Goal: Task Accomplishment & Management: Complete application form

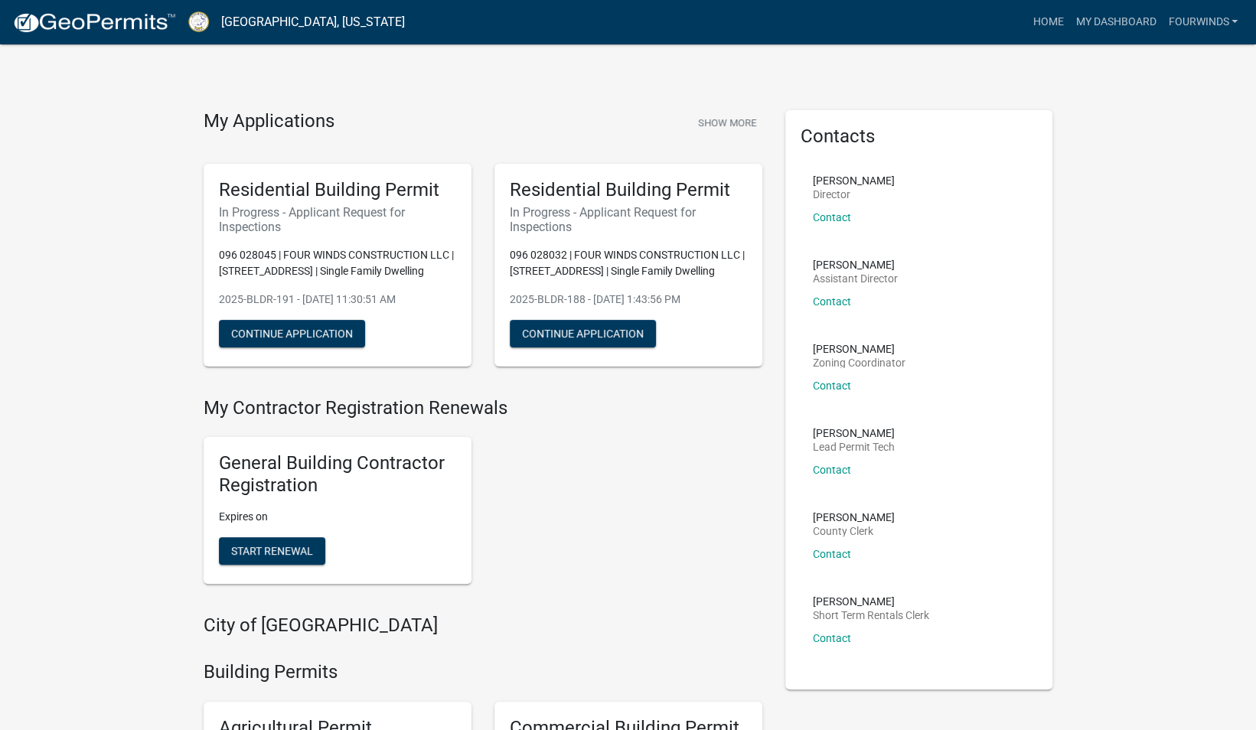
click at [305, 223] on h6 "In Progress - Applicant Request for Inspections" at bounding box center [337, 219] width 237 height 29
click at [301, 326] on button "Continue Application" at bounding box center [292, 334] width 146 height 28
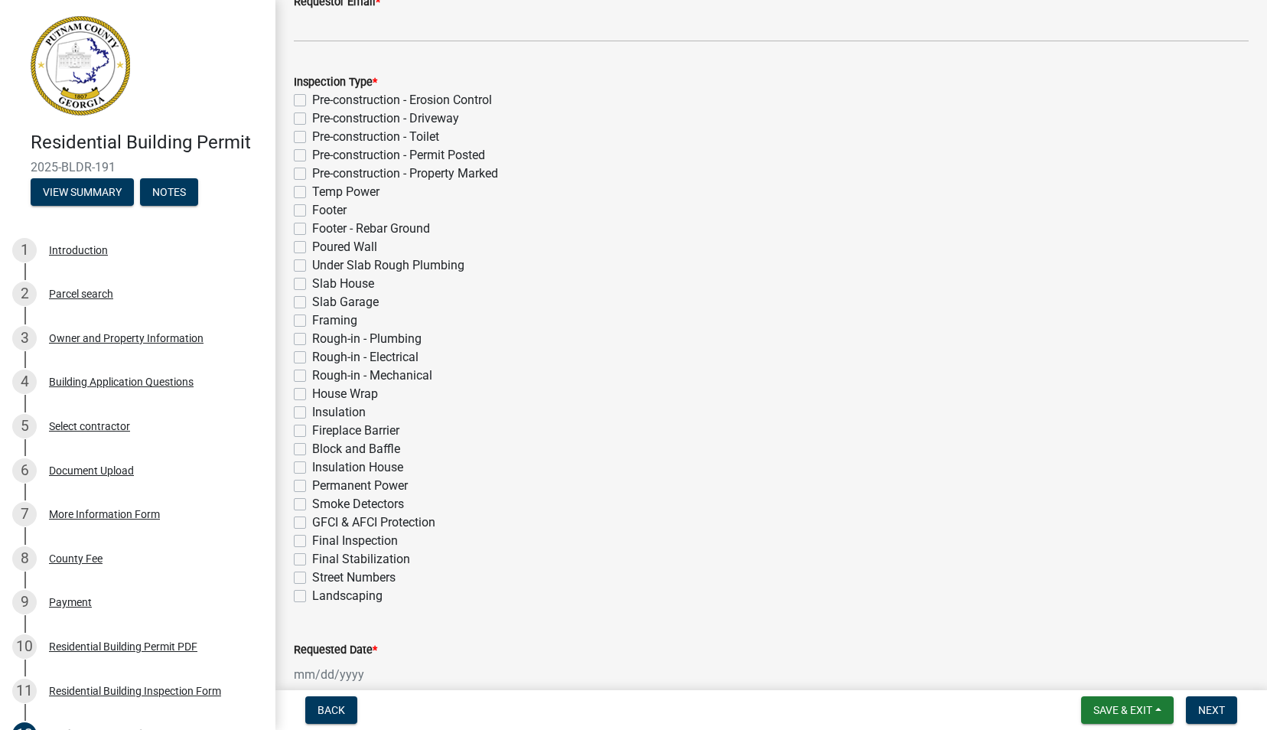
scroll to position [306, 0]
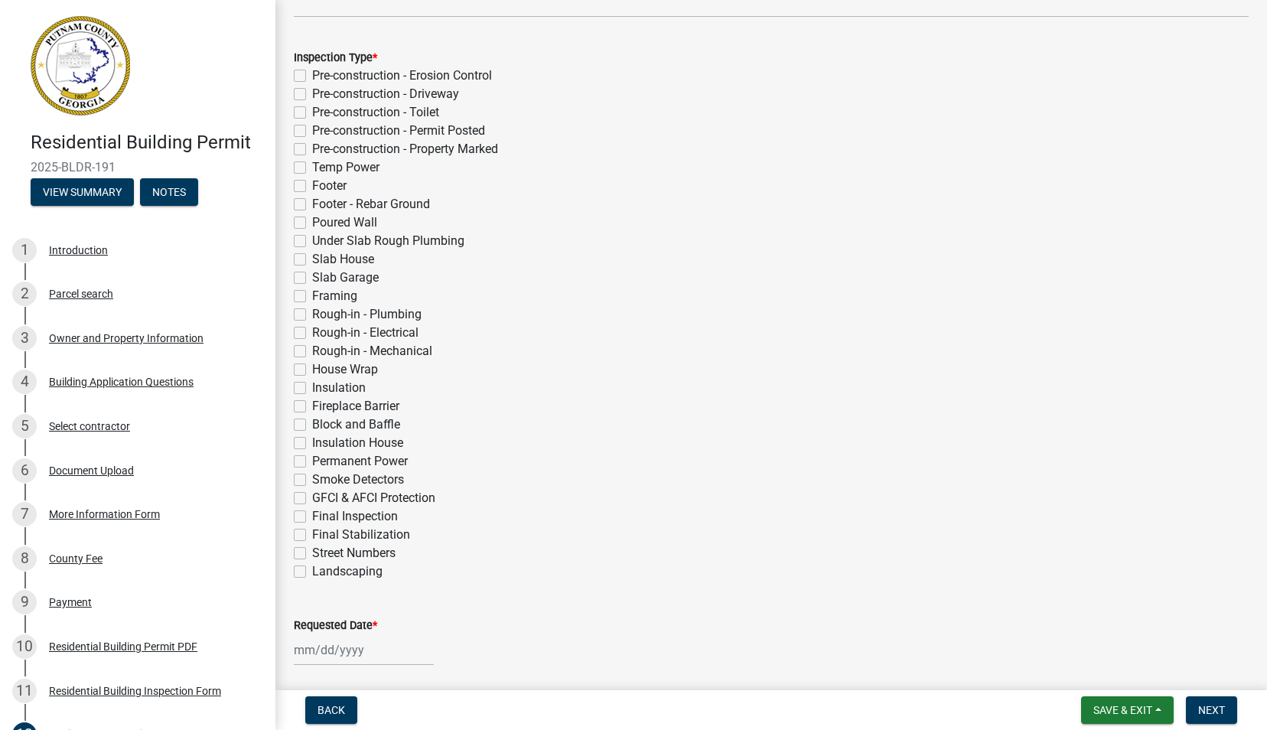
click at [312, 242] on label "Under Slab Rough Plumbing" at bounding box center [388, 241] width 152 height 18
click at [312, 242] on input "Under Slab Rough Plumbing" at bounding box center [317, 237] width 10 height 10
checkbox input "true"
checkbox input "false"
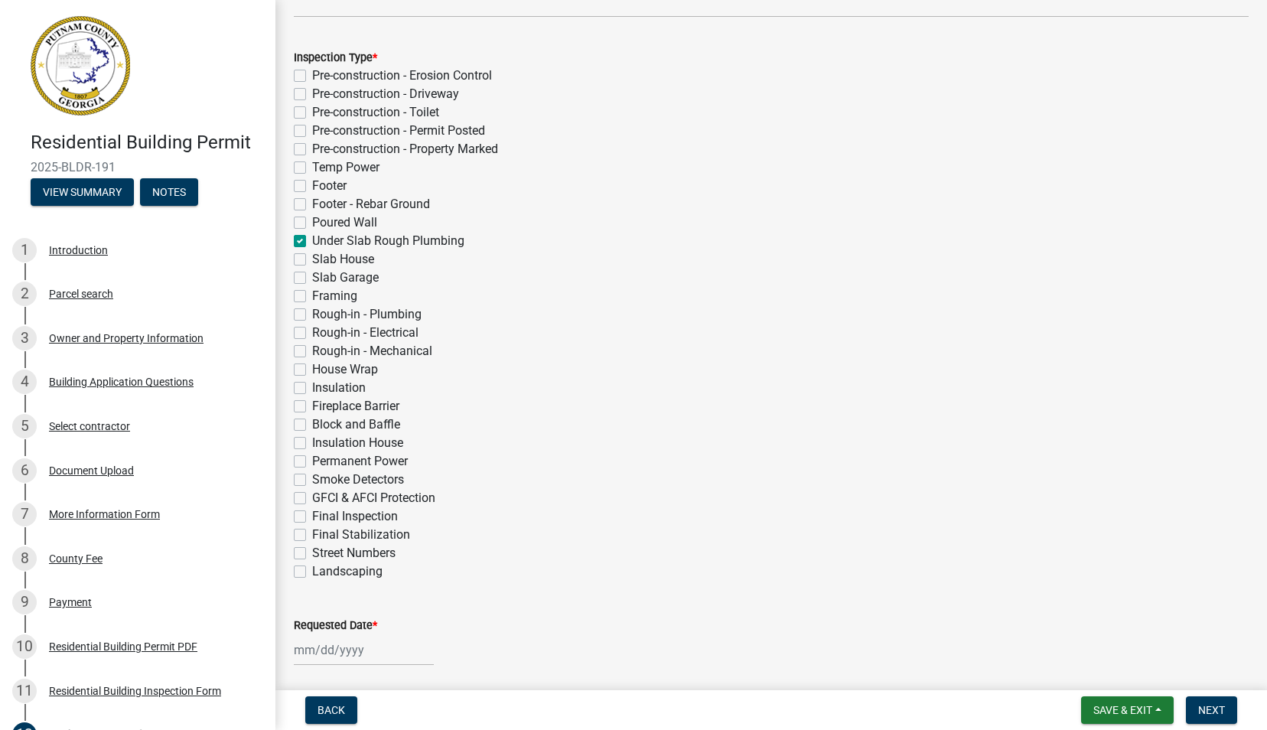
checkbox input "false"
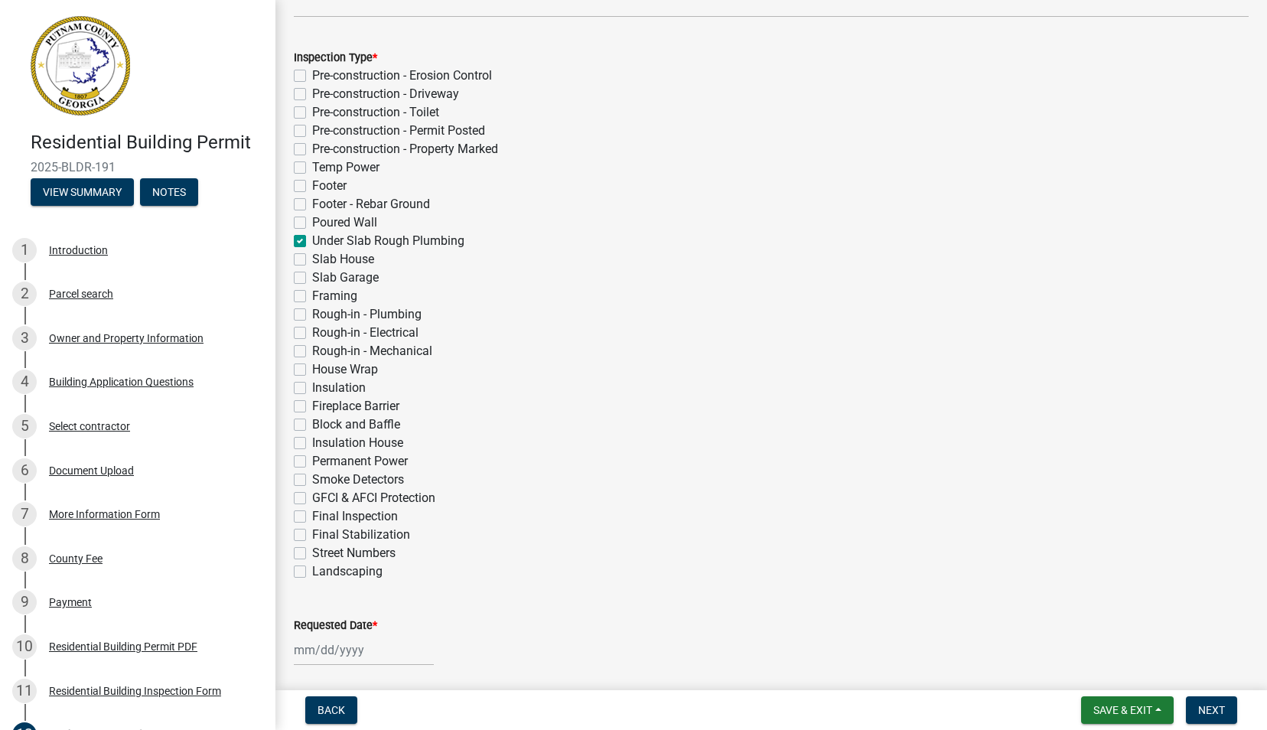
checkbox input "false"
checkbox input "true"
checkbox input "false"
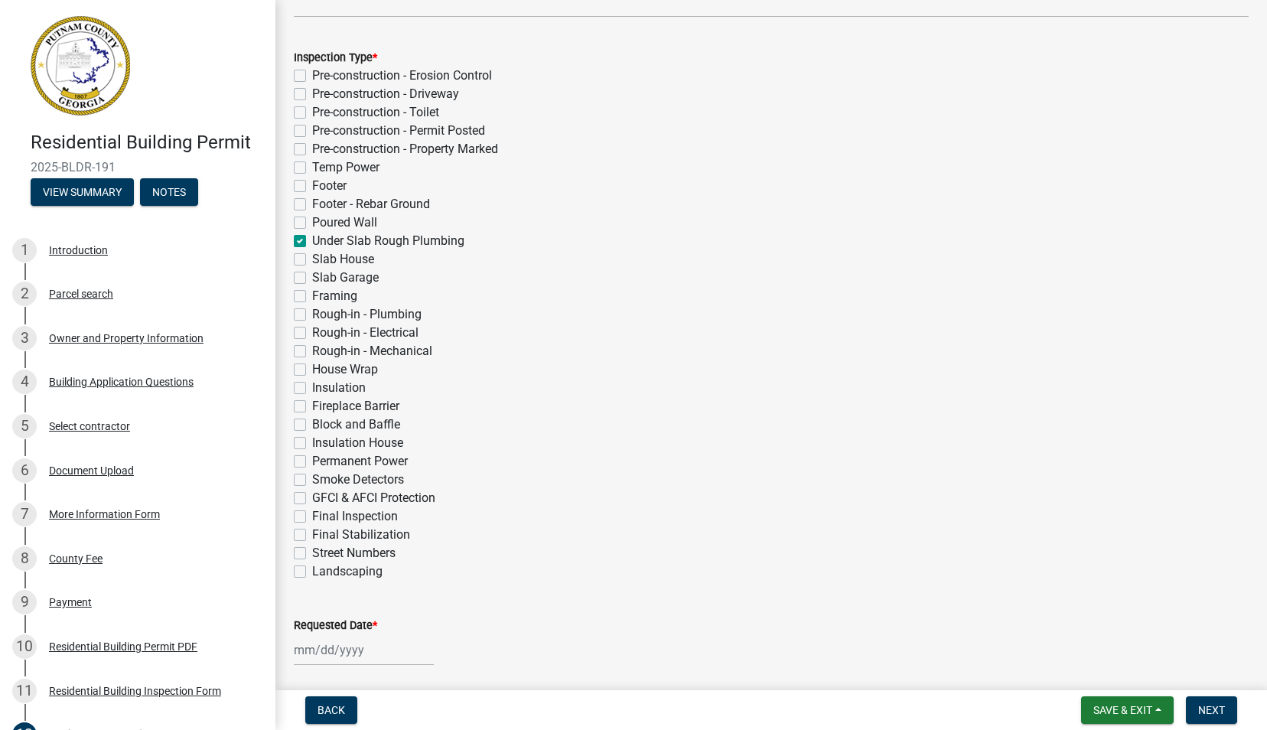
checkbox input "false"
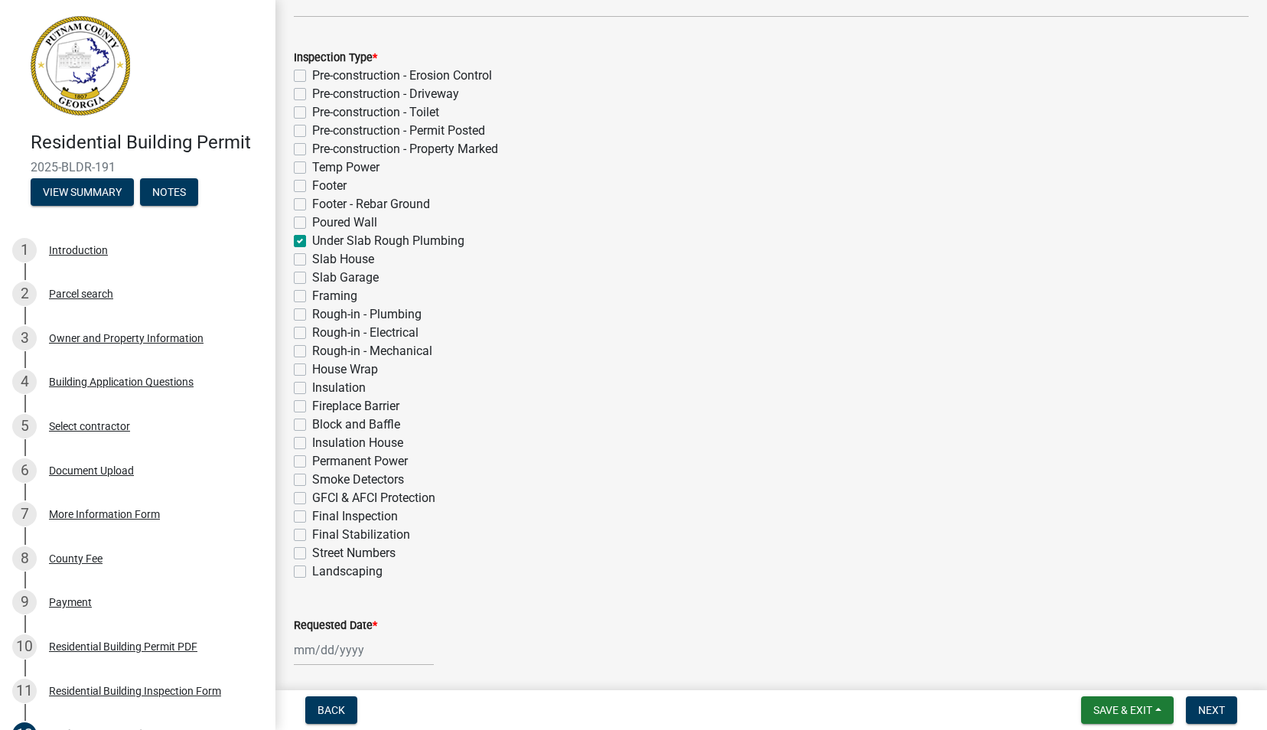
checkbox input "false"
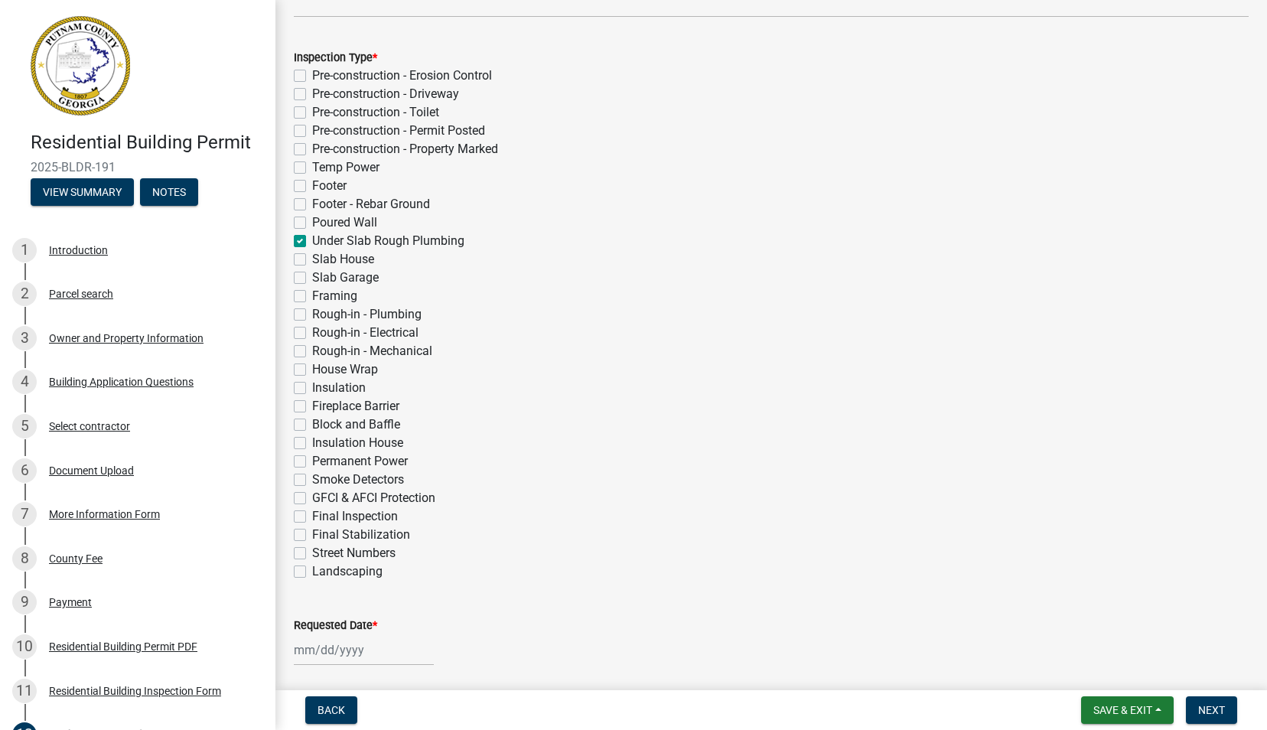
checkbox input "false"
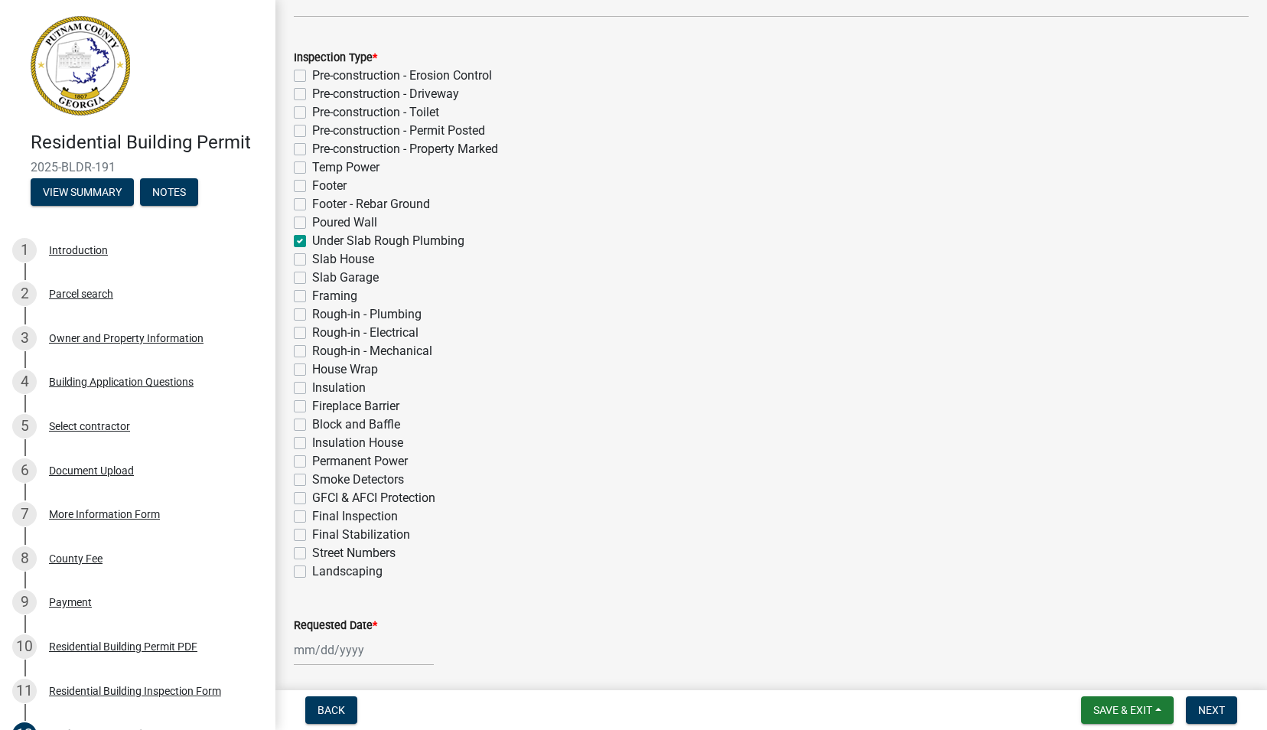
checkbox input "false"
click at [312, 167] on label "Temp Power" at bounding box center [345, 167] width 67 height 18
click at [312, 167] on input "Temp Power" at bounding box center [317, 163] width 10 height 10
checkbox input "true"
checkbox input "false"
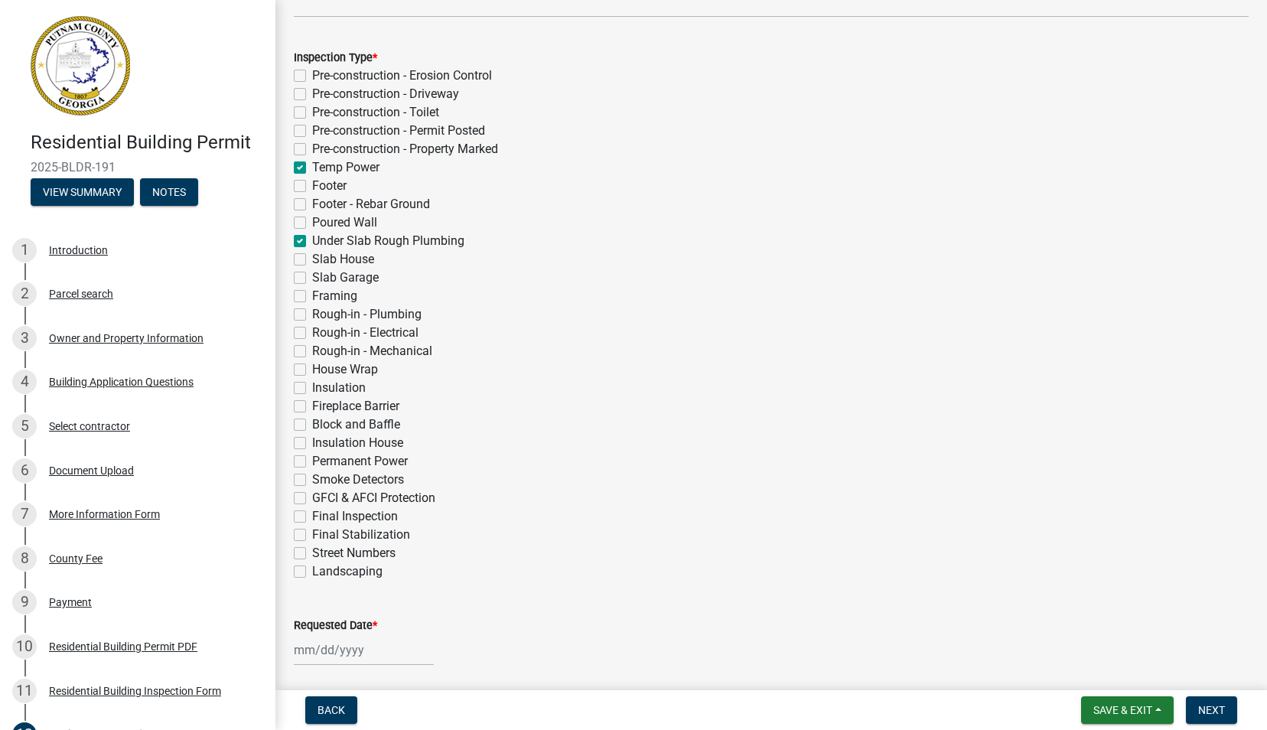
checkbox input "false"
checkbox input "true"
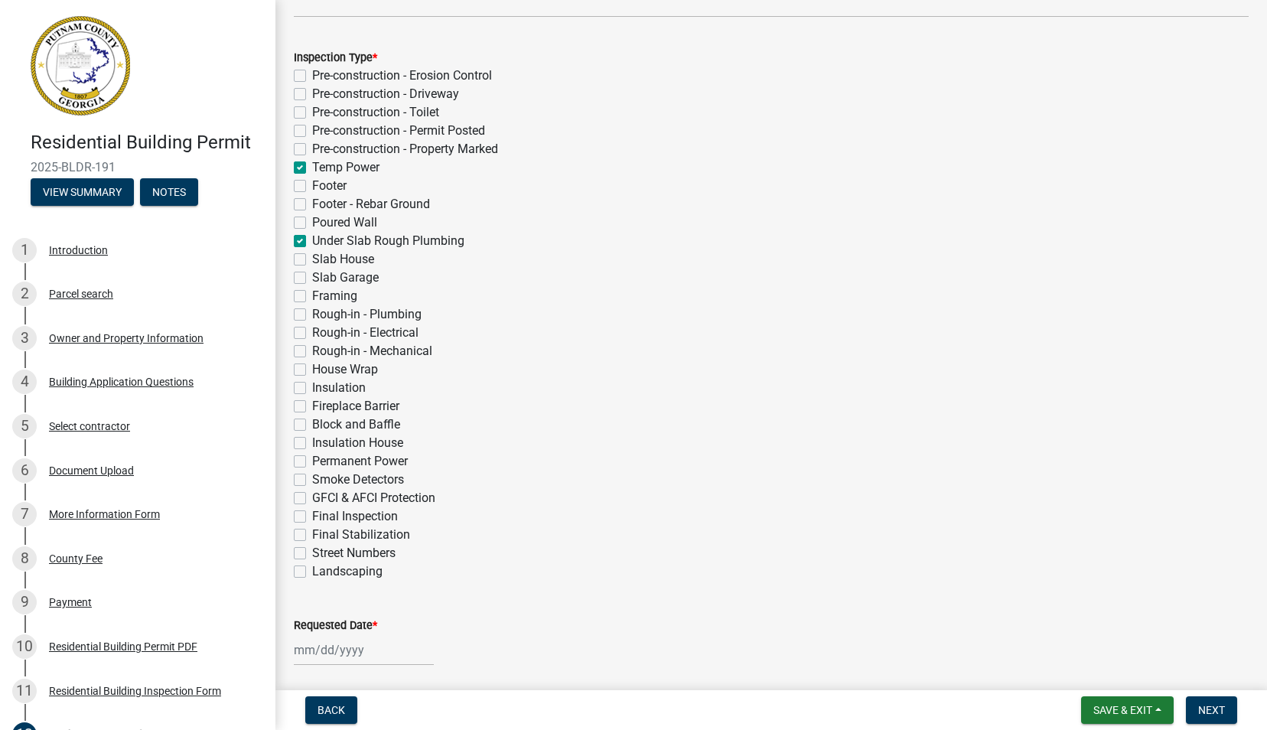
checkbox input "false"
checkbox input "true"
checkbox input "false"
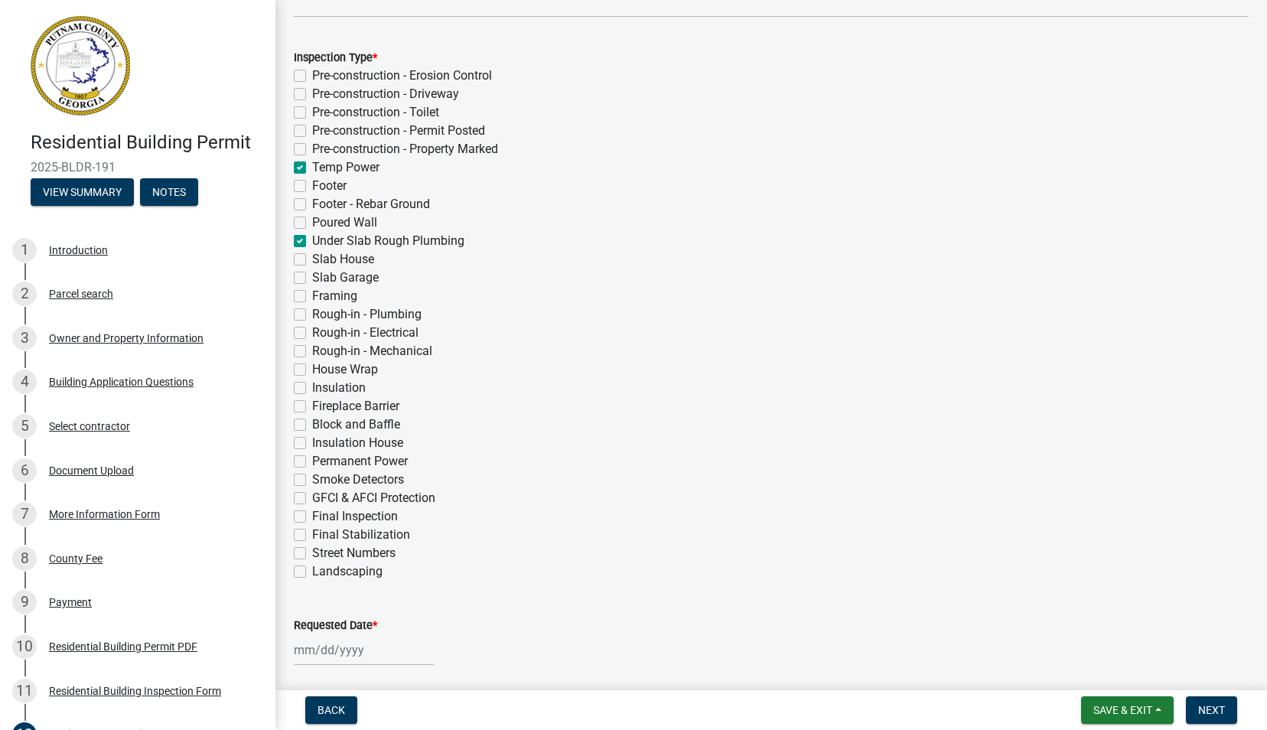
checkbox input "false"
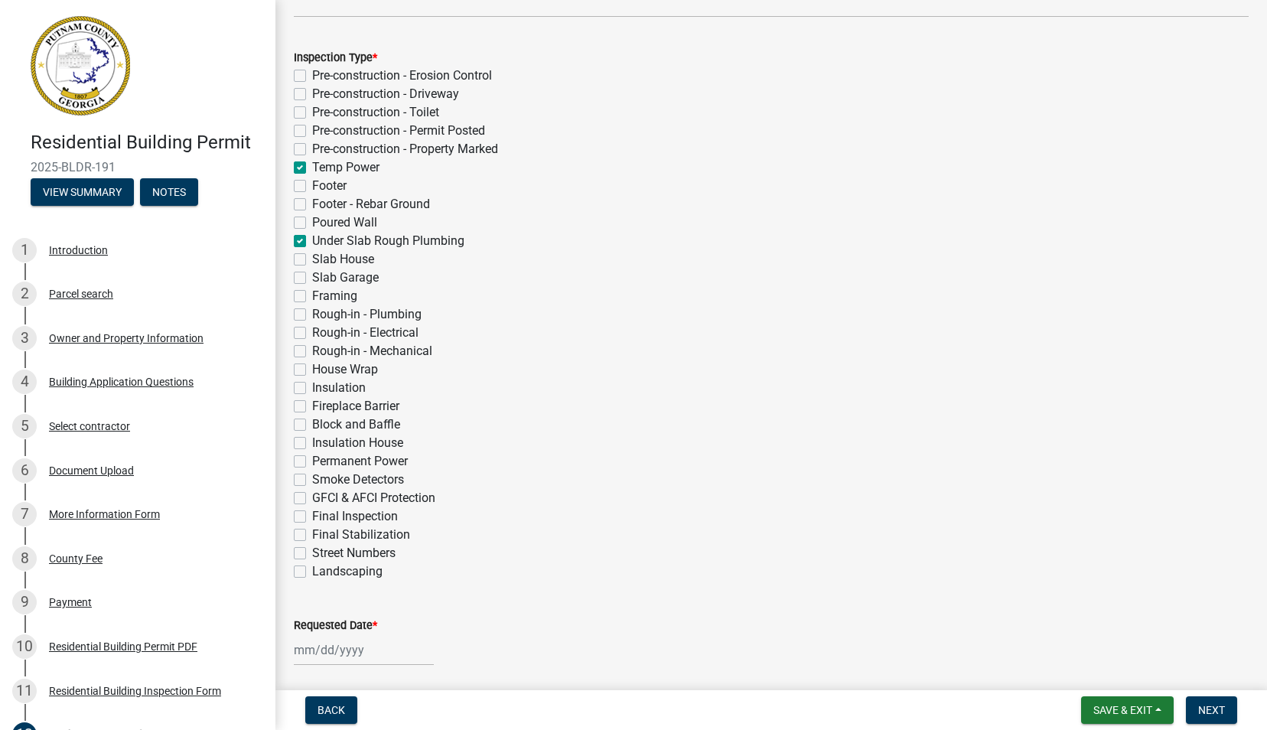
checkbox input "false"
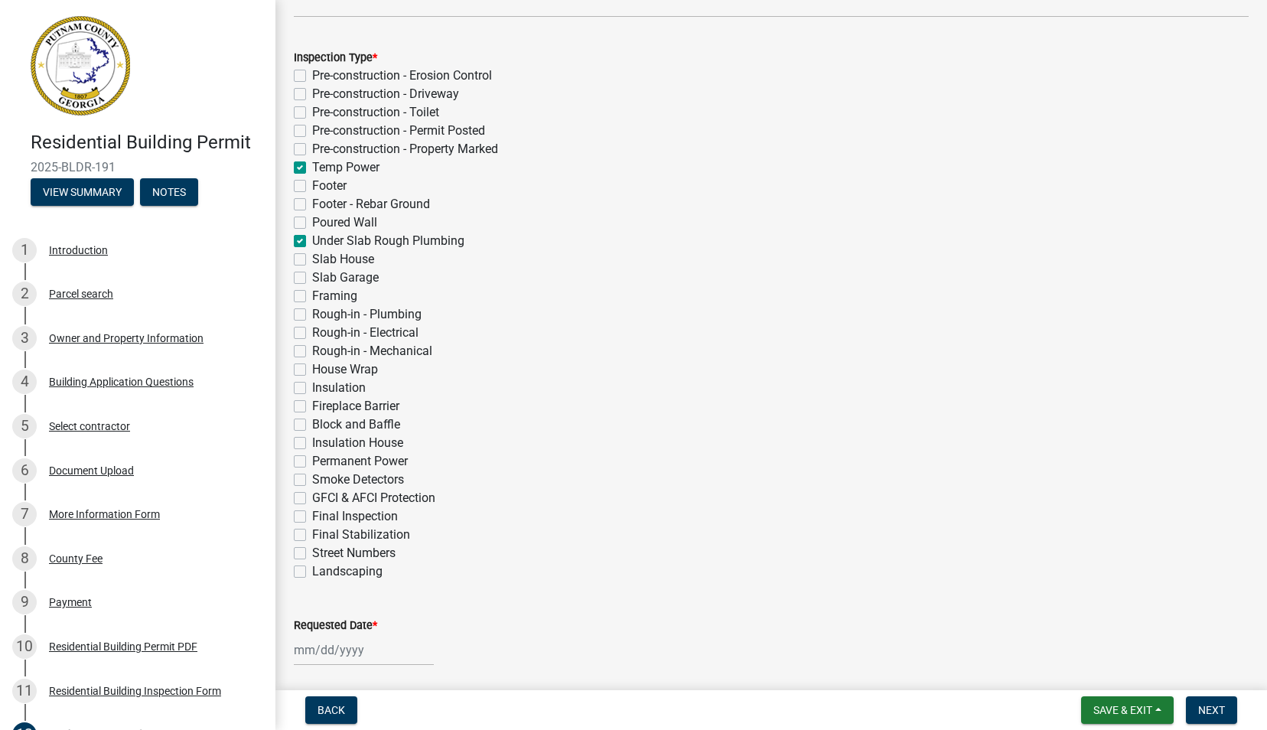
checkbox input "false"
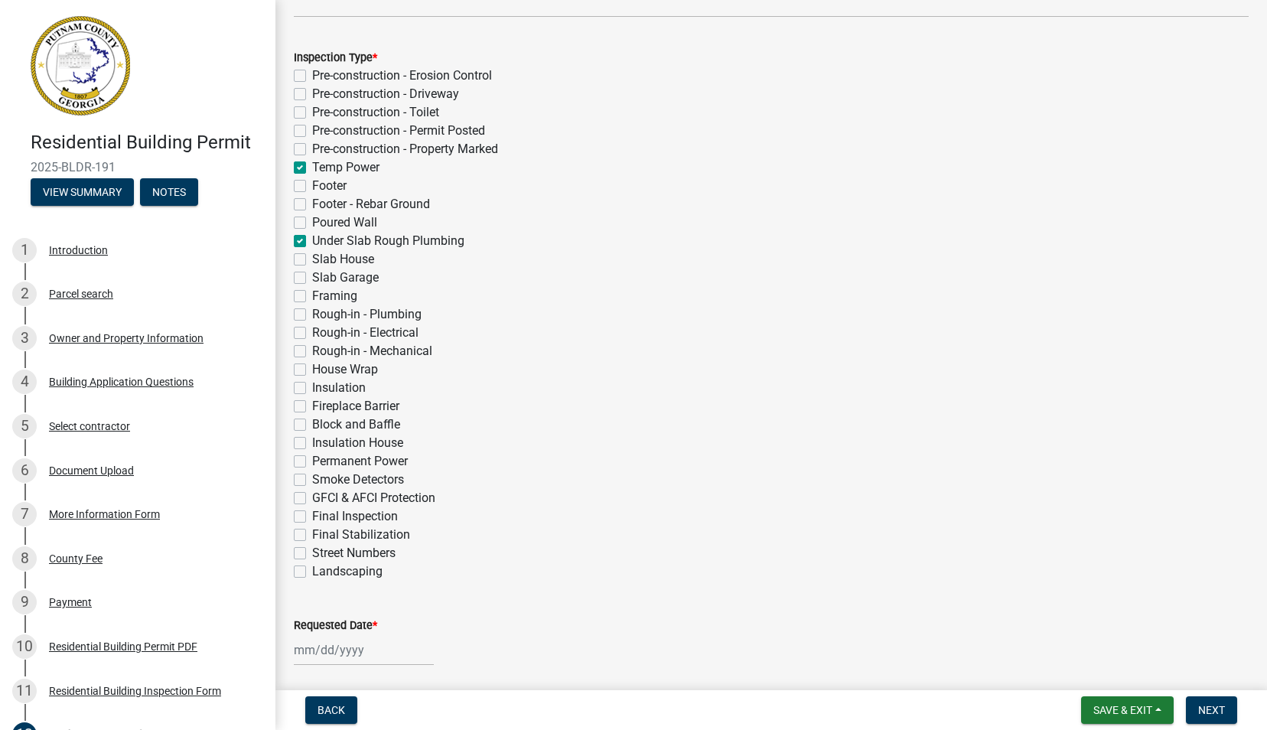
checkbox input "false"
select select "9"
select select "2025"
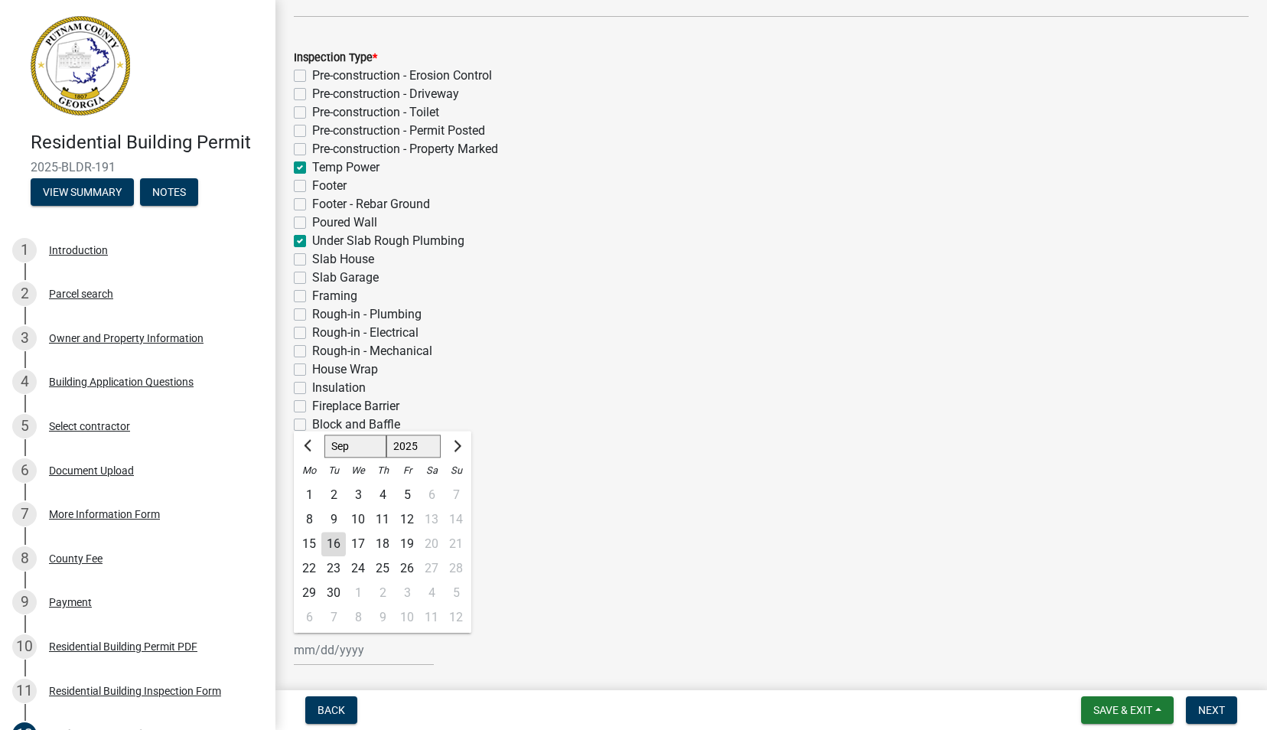
click at [327, 653] on div "[PERSON_NAME] Feb Mar Apr [PERSON_NAME][DATE] Oct Nov [DATE] 1526 1527 1528 152…" at bounding box center [364, 649] width 140 height 31
click at [360, 543] on div "17" at bounding box center [358, 544] width 24 height 24
type input "[DATE]"
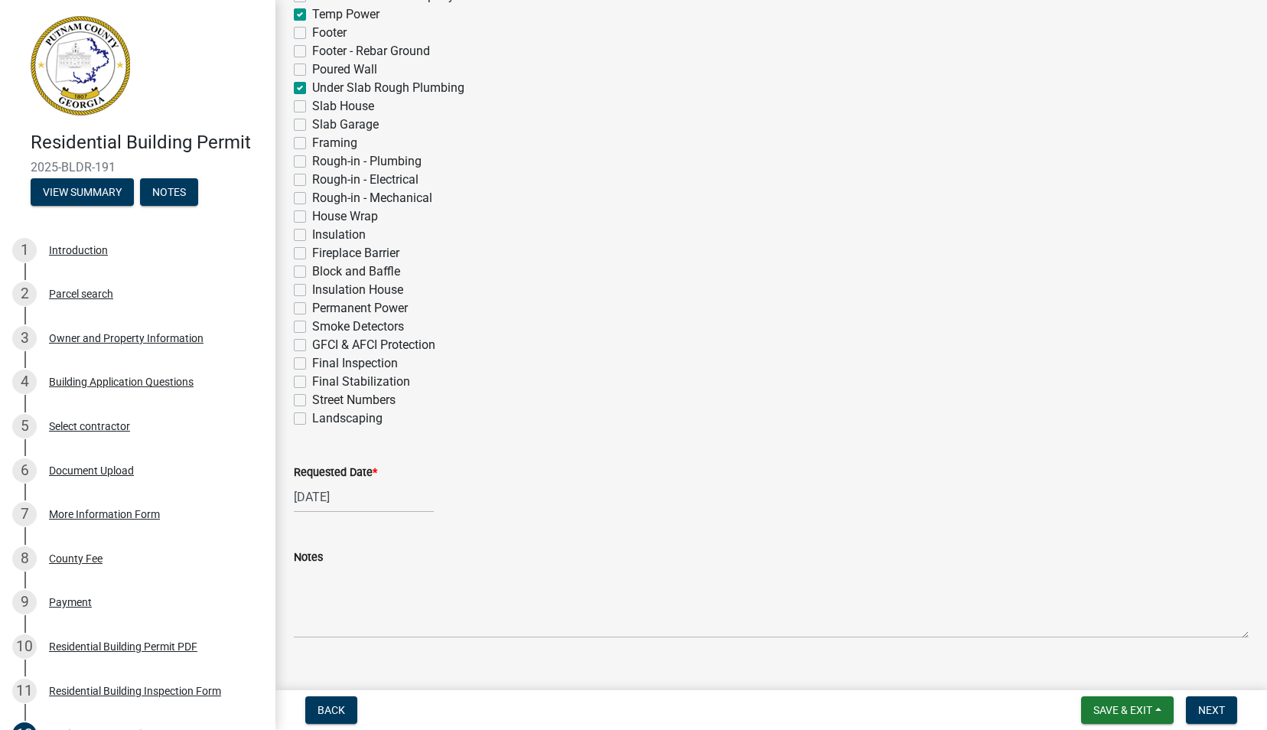
scroll to position [485, 0]
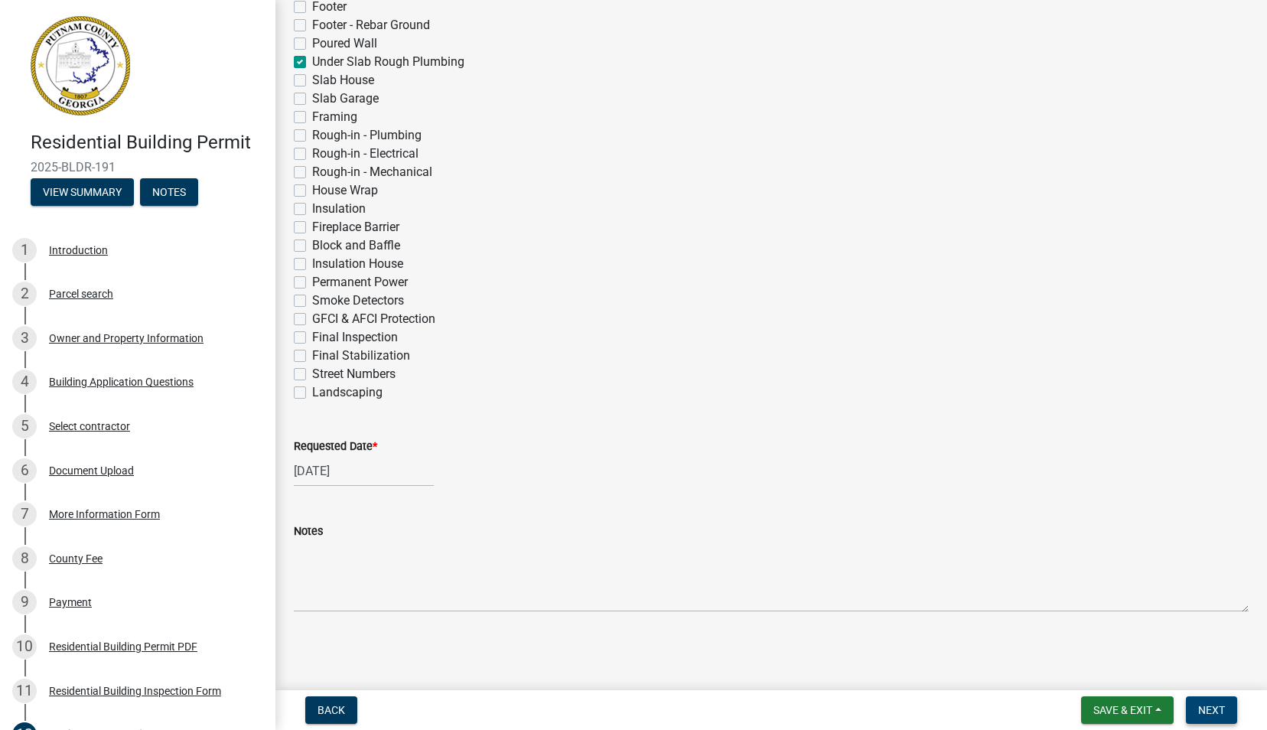
click at [1206, 708] on span "Next" at bounding box center [1211, 710] width 27 height 12
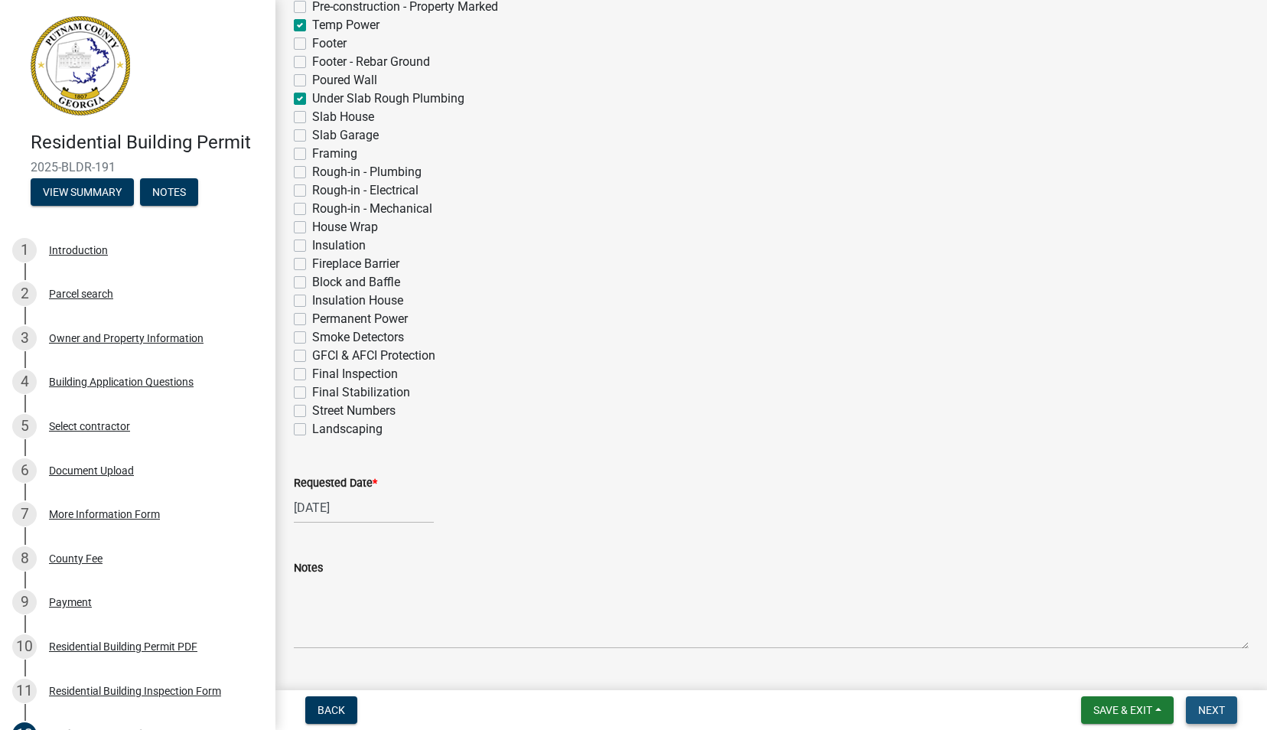
scroll to position [522, 0]
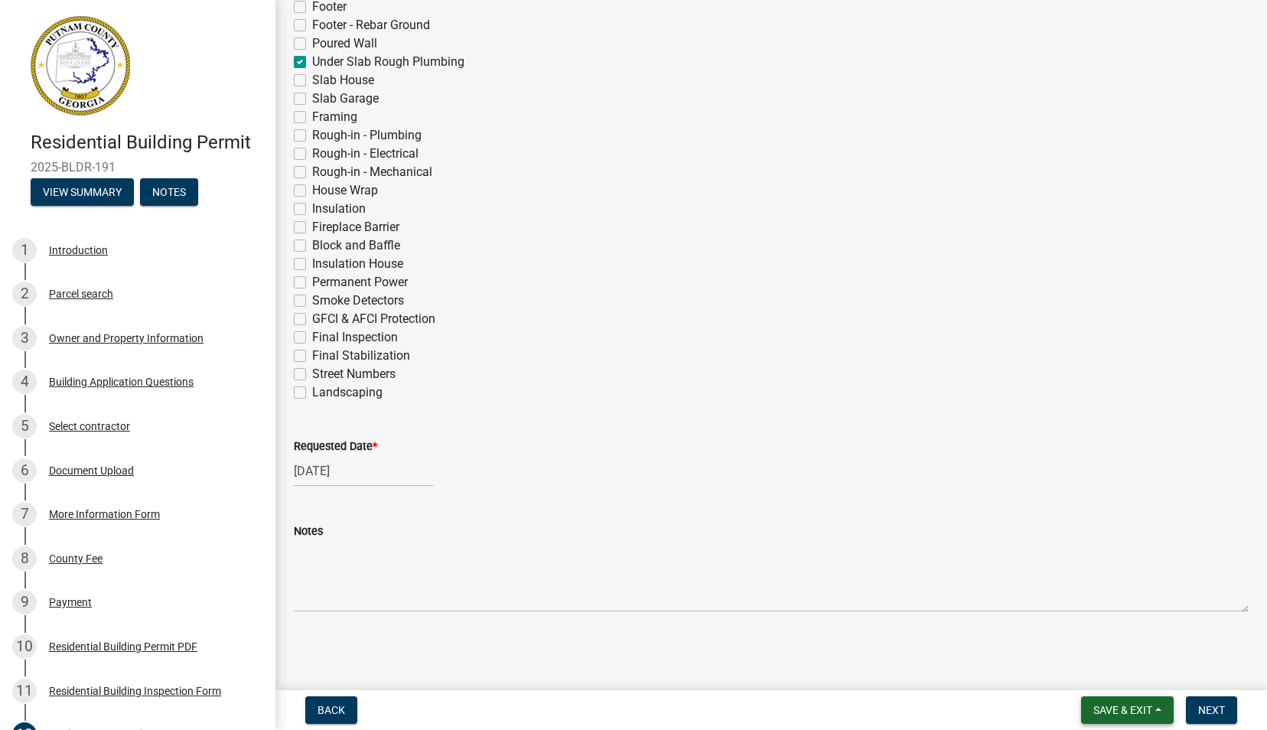
click at [1124, 708] on span "Save & Exit" at bounding box center [1122, 710] width 59 height 12
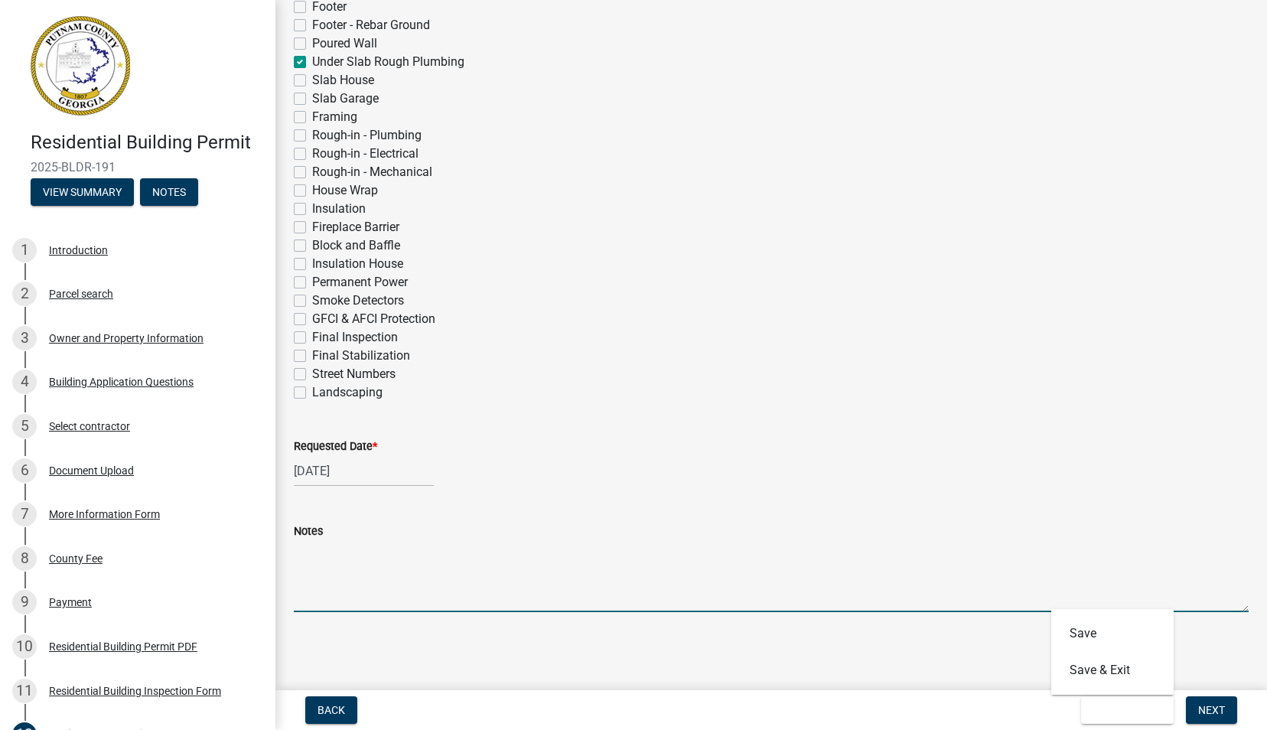
click at [1155, 581] on textarea "Notes" at bounding box center [771, 576] width 955 height 72
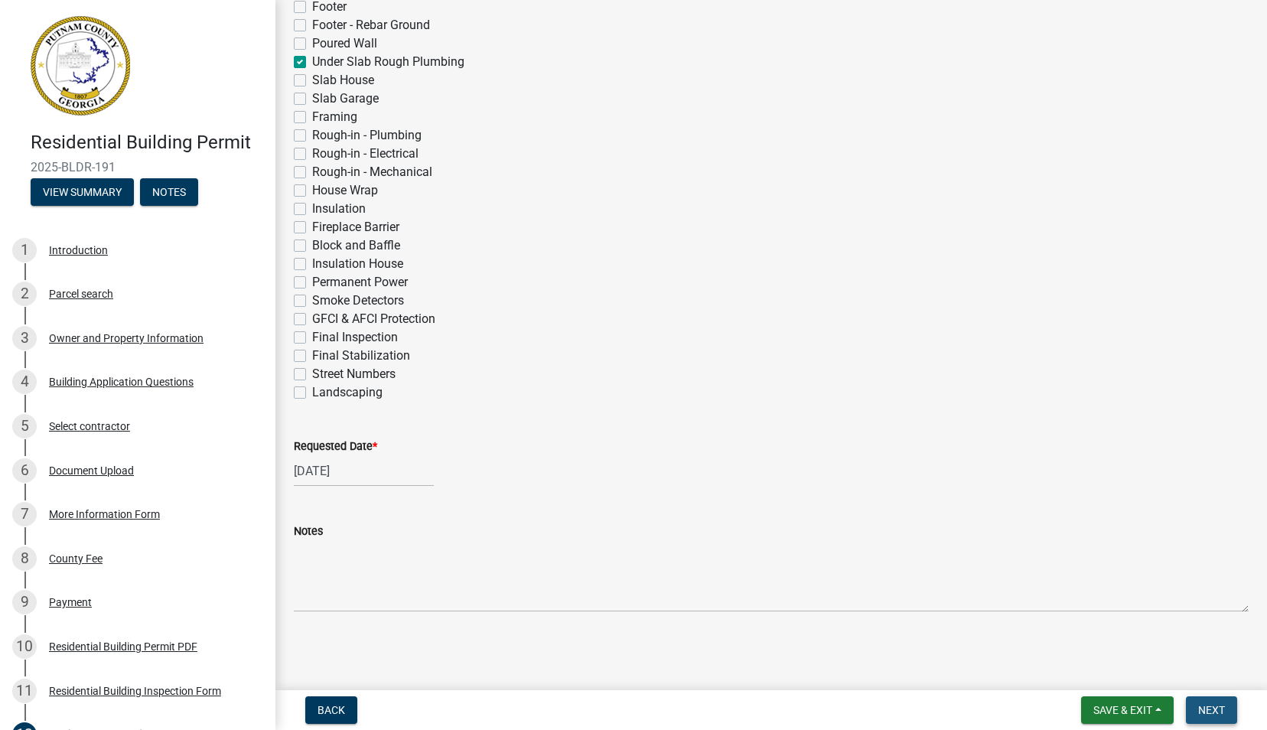
click at [1210, 705] on span "Next" at bounding box center [1211, 710] width 27 height 12
click at [1207, 708] on span "Next" at bounding box center [1211, 710] width 27 height 12
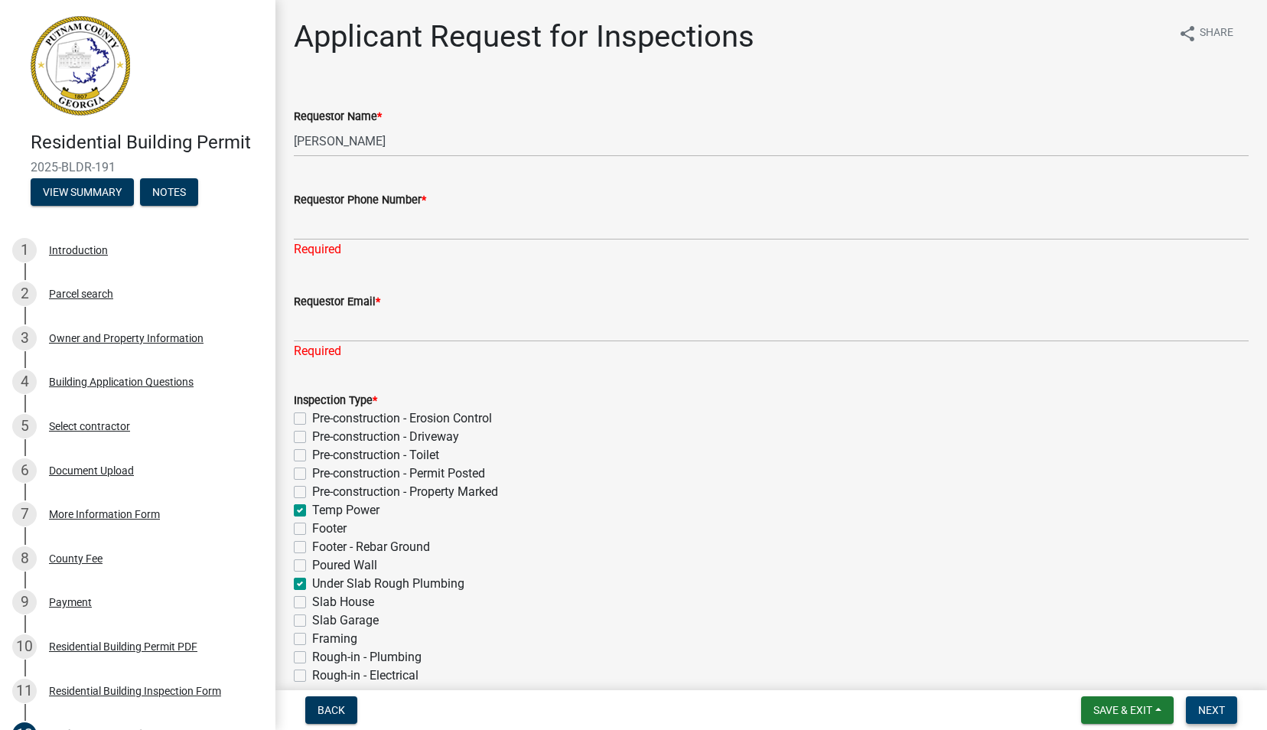
scroll to position [0, 0]
click at [375, 230] on input "Requestor Phone Number *" at bounding box center [771, 224] width 955 height 31
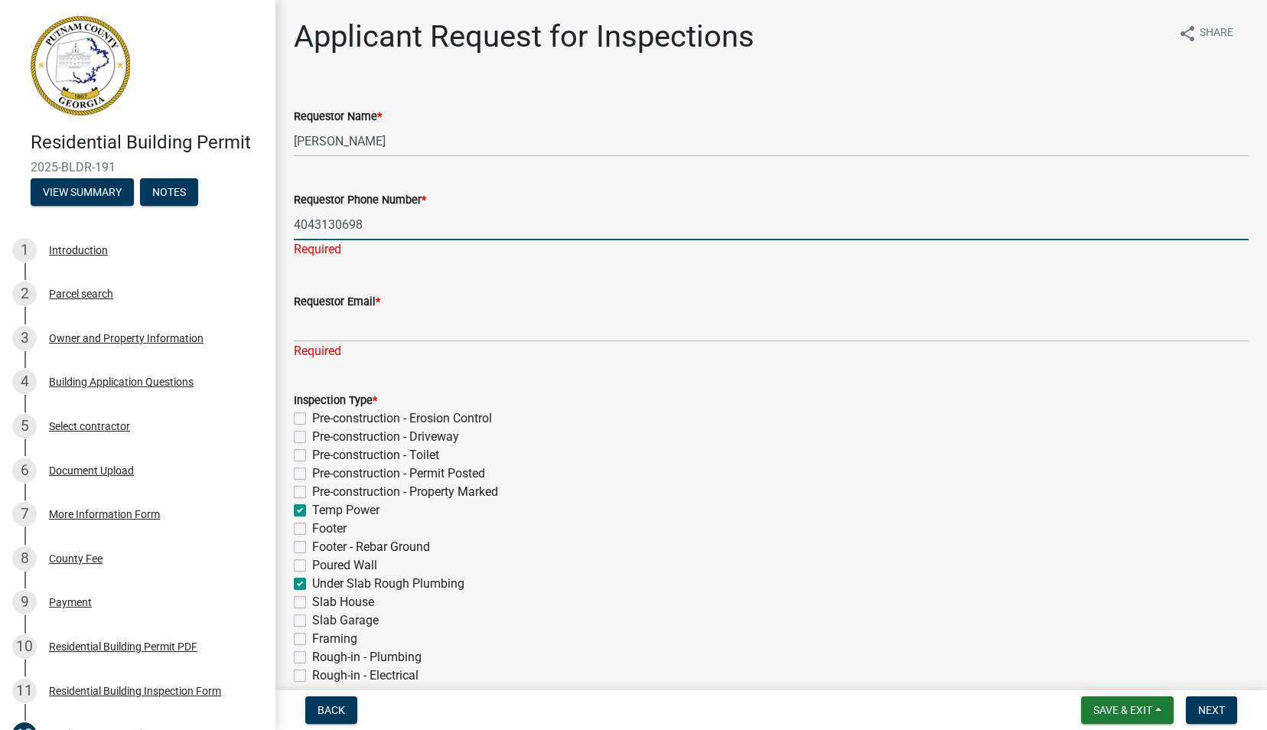
type input "4043130698"
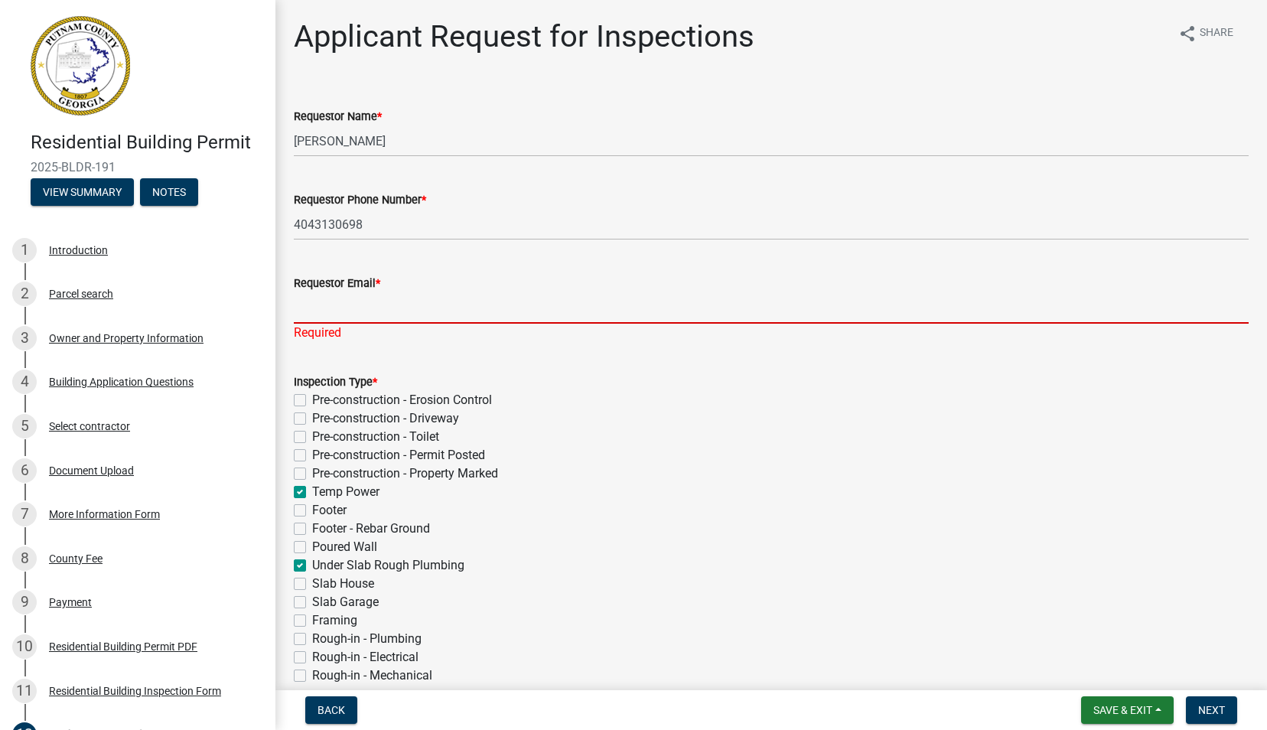
click at [641, 303] on form "Requestor Email *" at bounding box center [771, 299] width 955 height 50
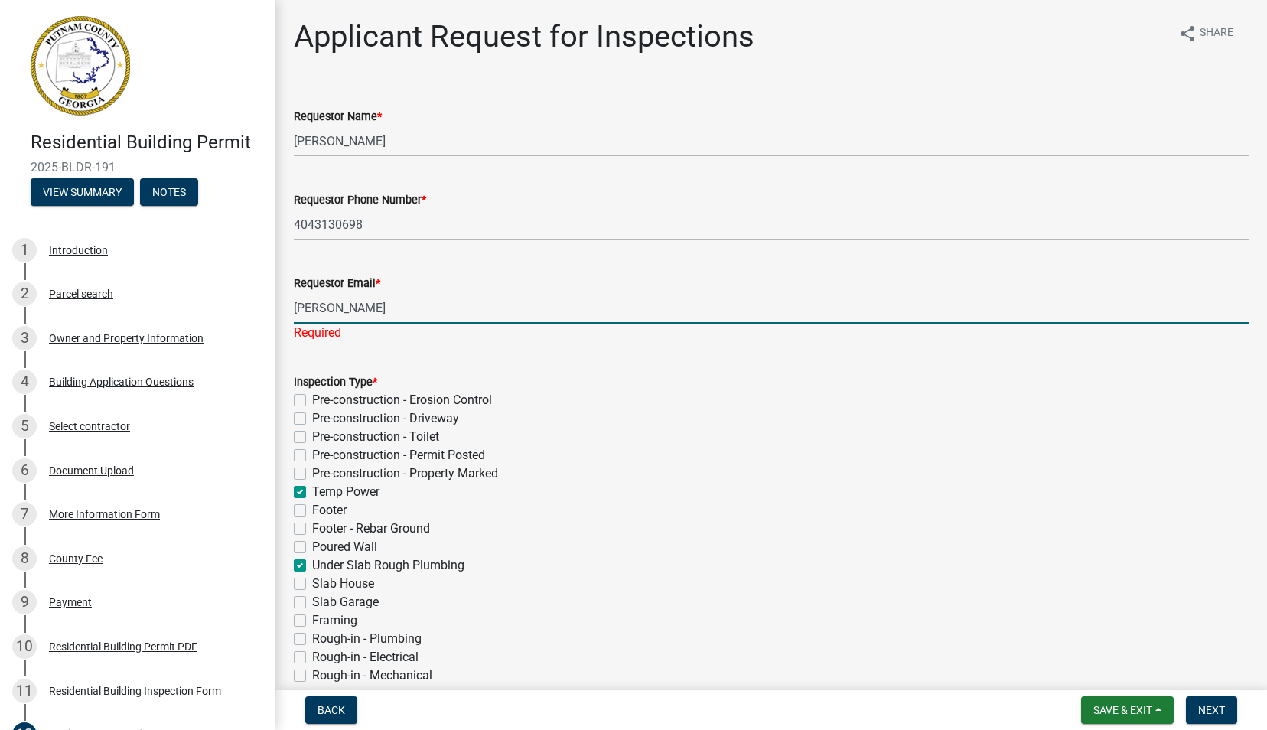
type input "[PERSON_NAME][EMAIL_ADDRESS][PERSON_NAME][DOMAIN_NAME]"
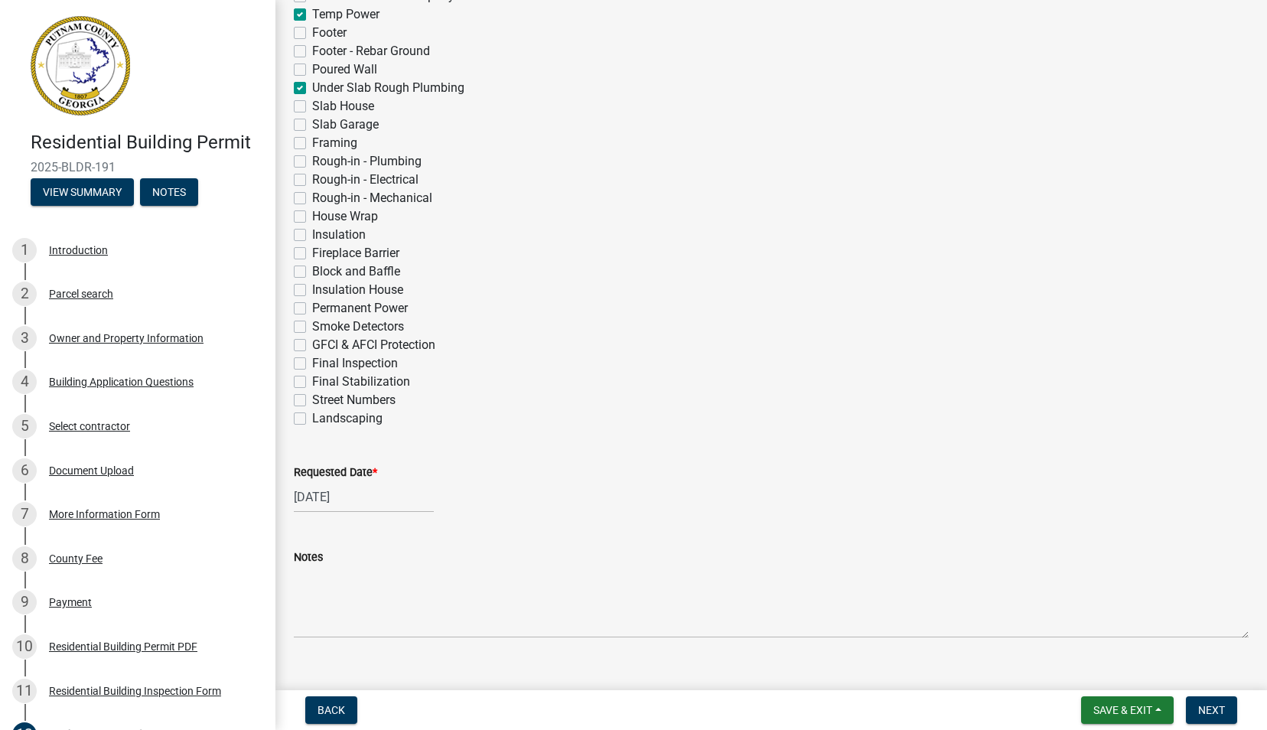
scroll to position [485, 0]
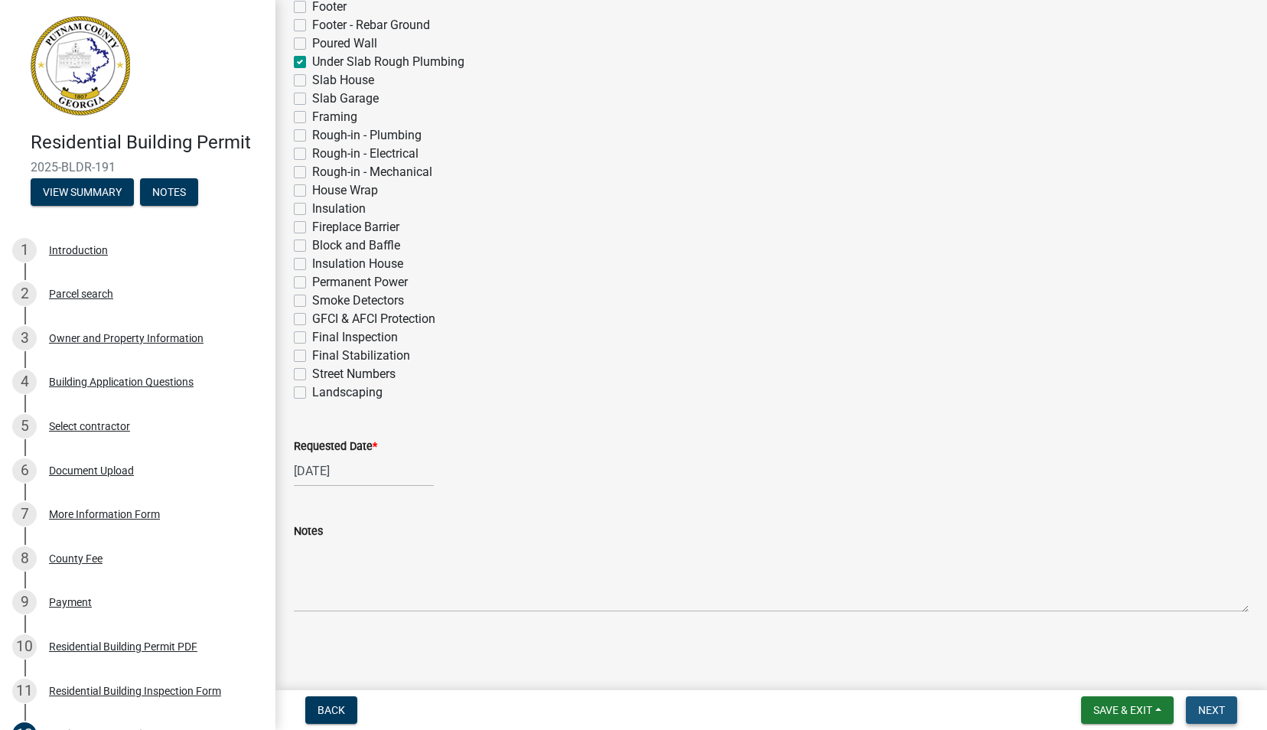
click at [1214, 708] on span "Next" at bounding box center [1211, 710] width 27 height 12
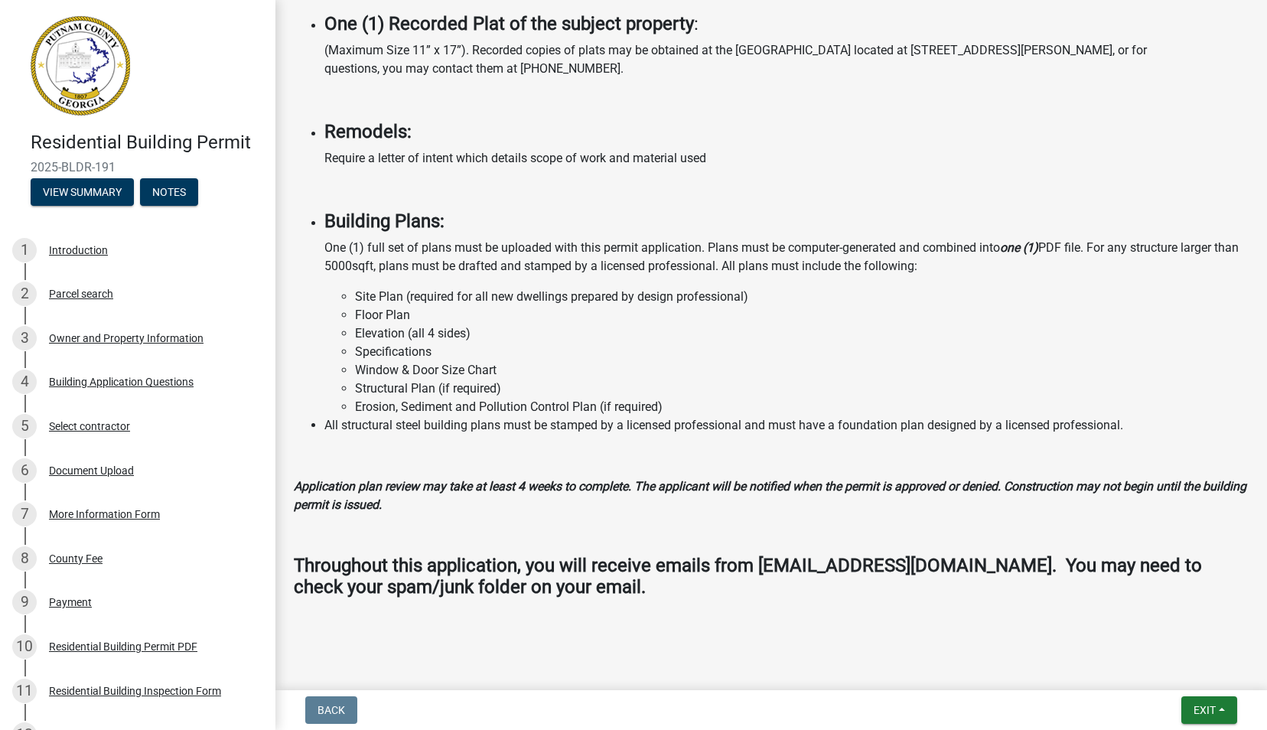
scroll to position [1317, 0]
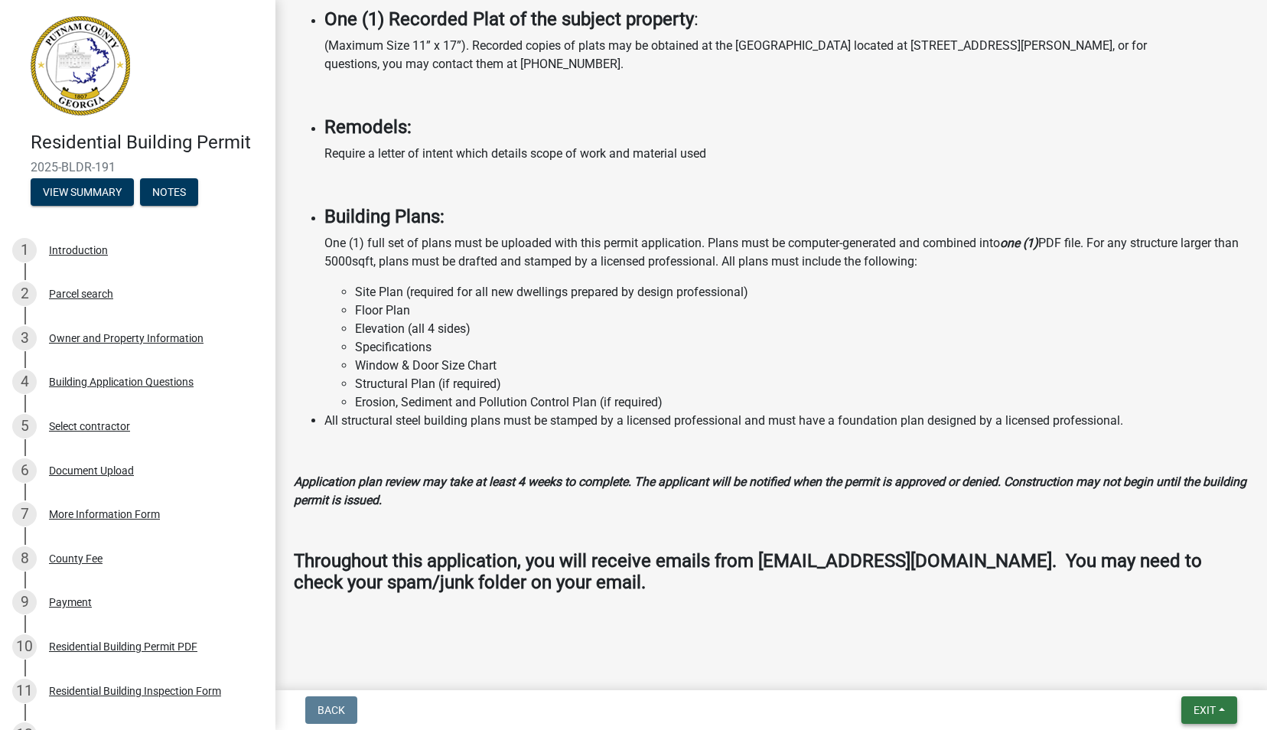
click at [1209, 708] on span "Exit" at bounding box center [1205, 710] width 22 height 12
click at [1184, 669] on button "Save & Exit" at bounding box center [1177, 670] width 122 height 37
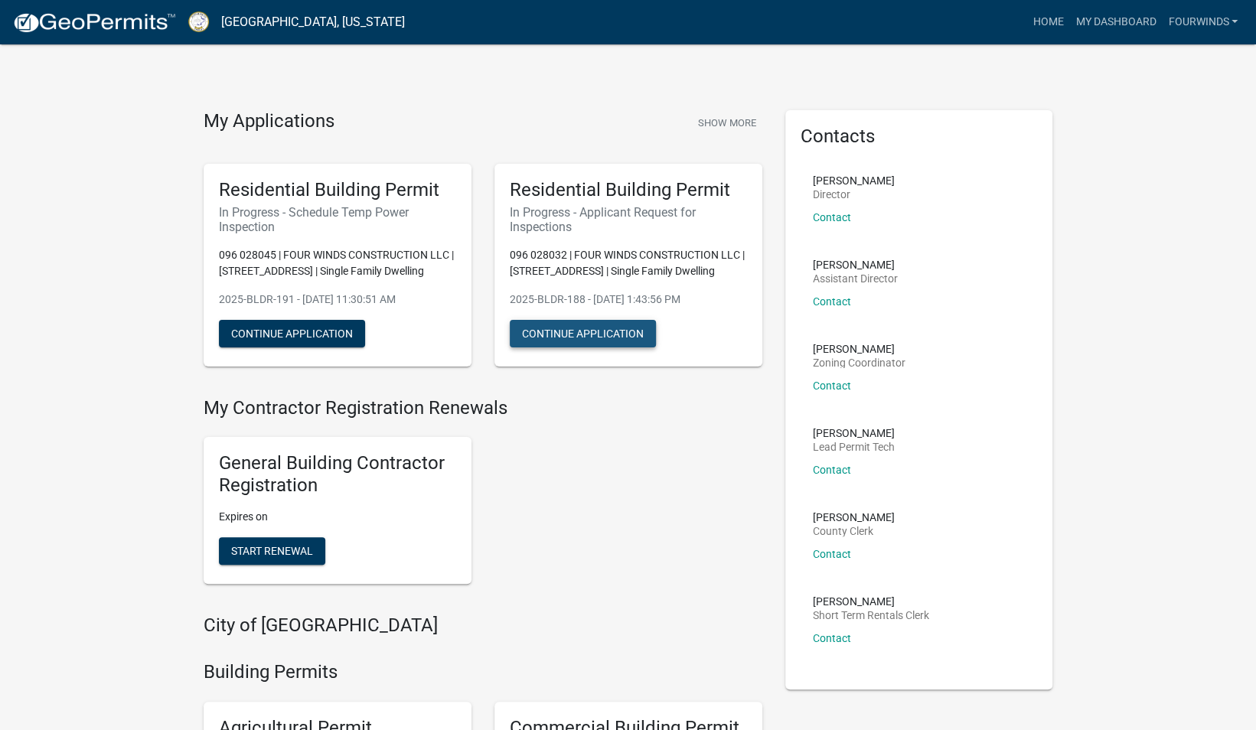
click at [559, 332] on button "Continue Application" at bounding box center [583, 334] width 146 height 28
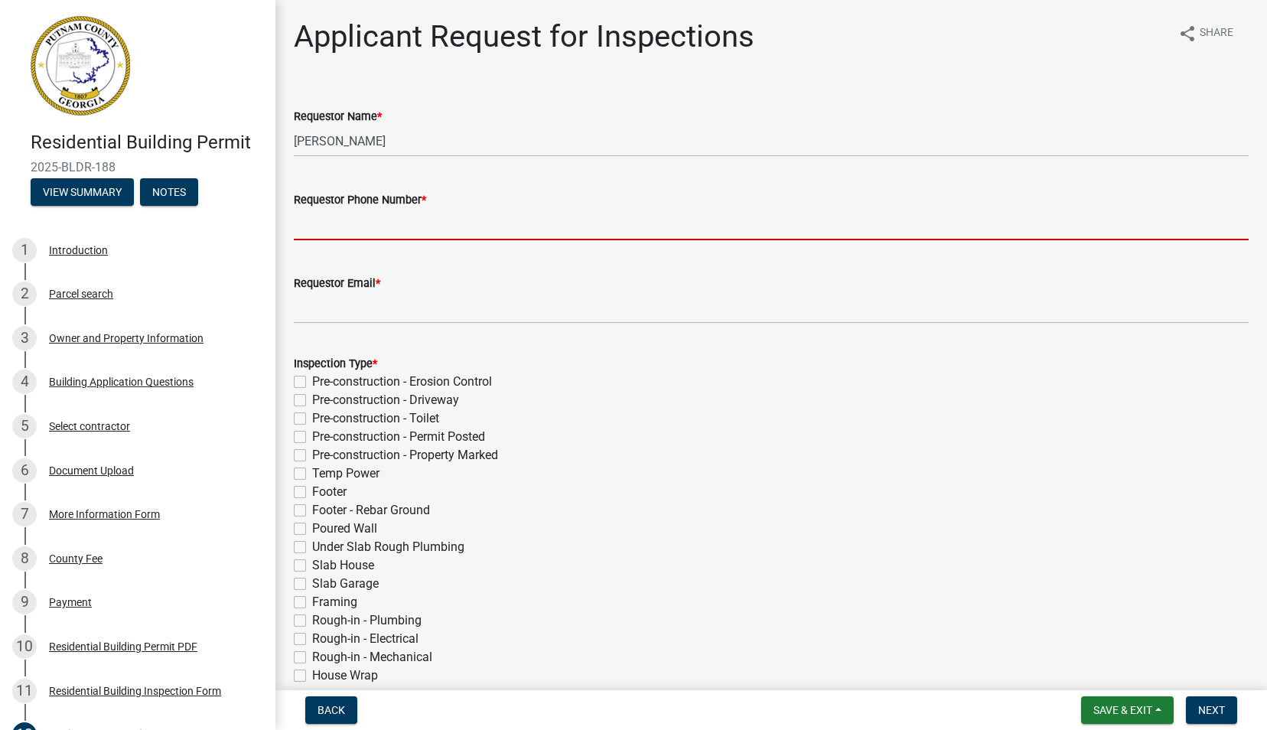
click at [438, 220] on input "Requestor Phone Number *" at bounding box center [771, 224] width 955 height 31
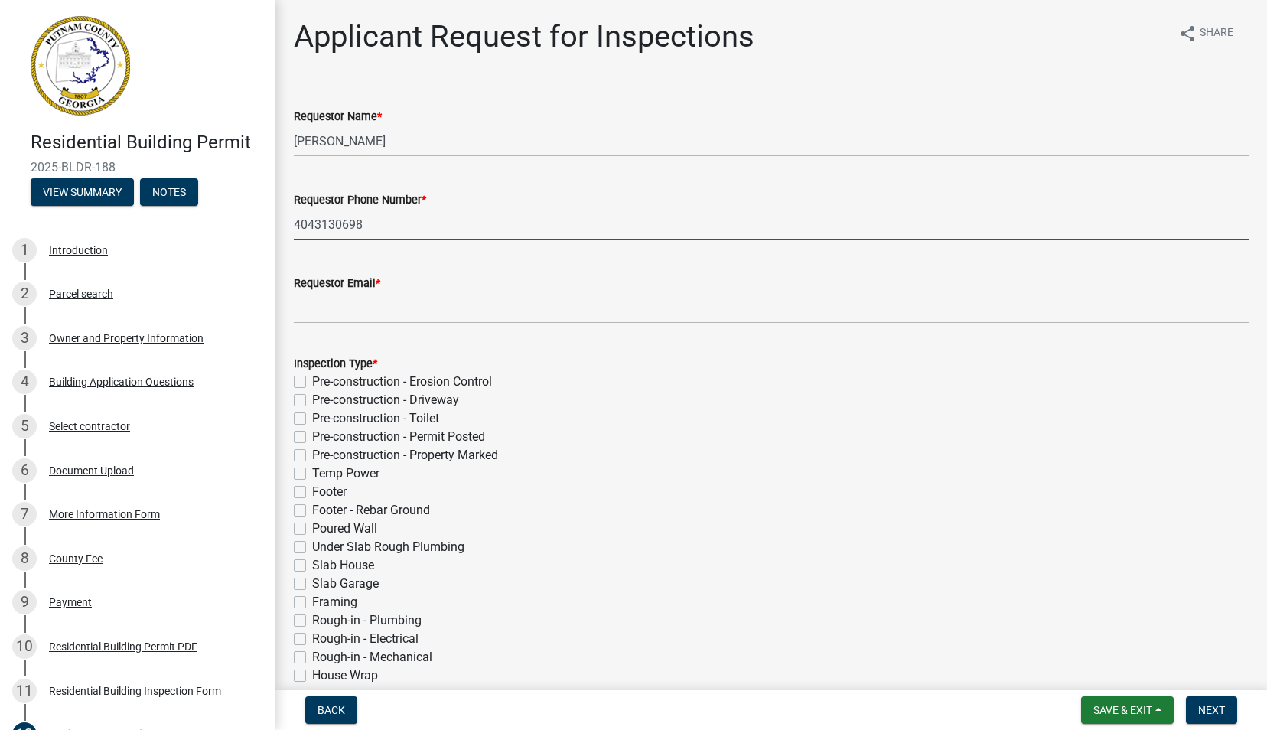
type input "4043130698"
click at [632, 280] on div "Requestor Email *" at bounding box center [771, 283] width 955 height 18
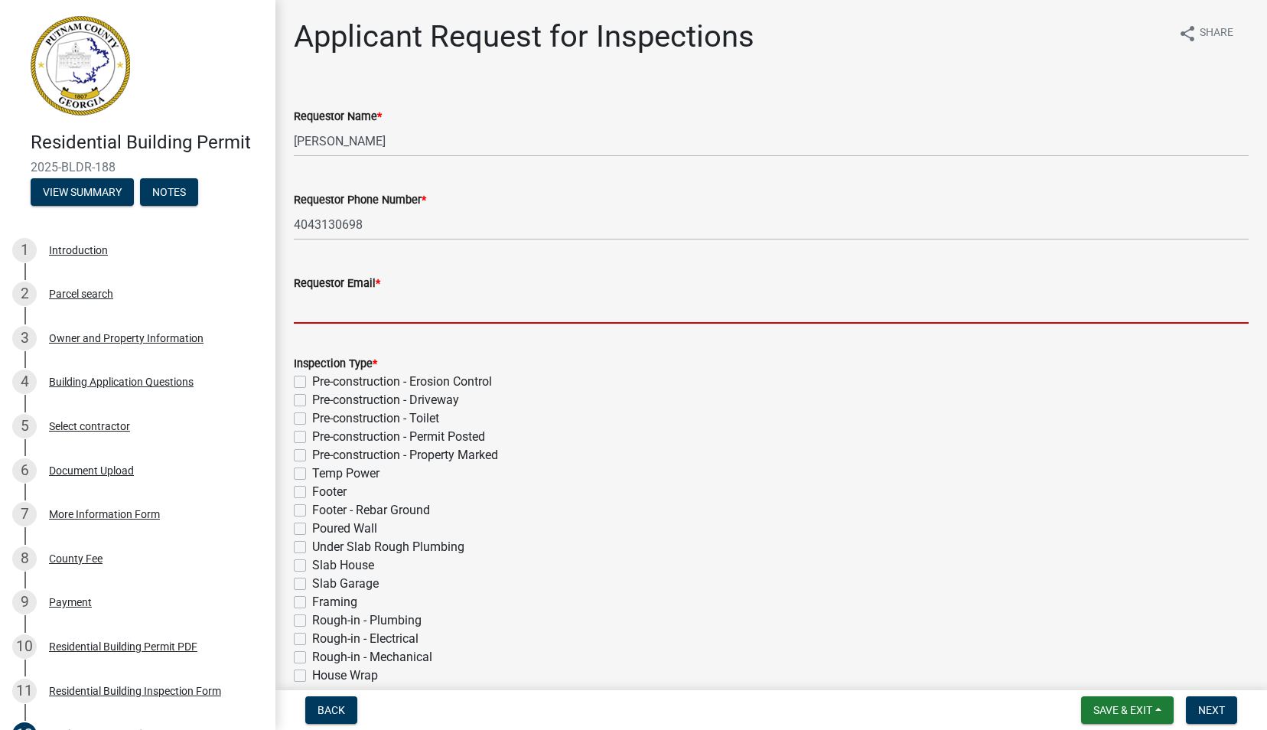
click at [381, 306] on input "Requestor Email *" at bounding box center [771, 307] width 955 height 31
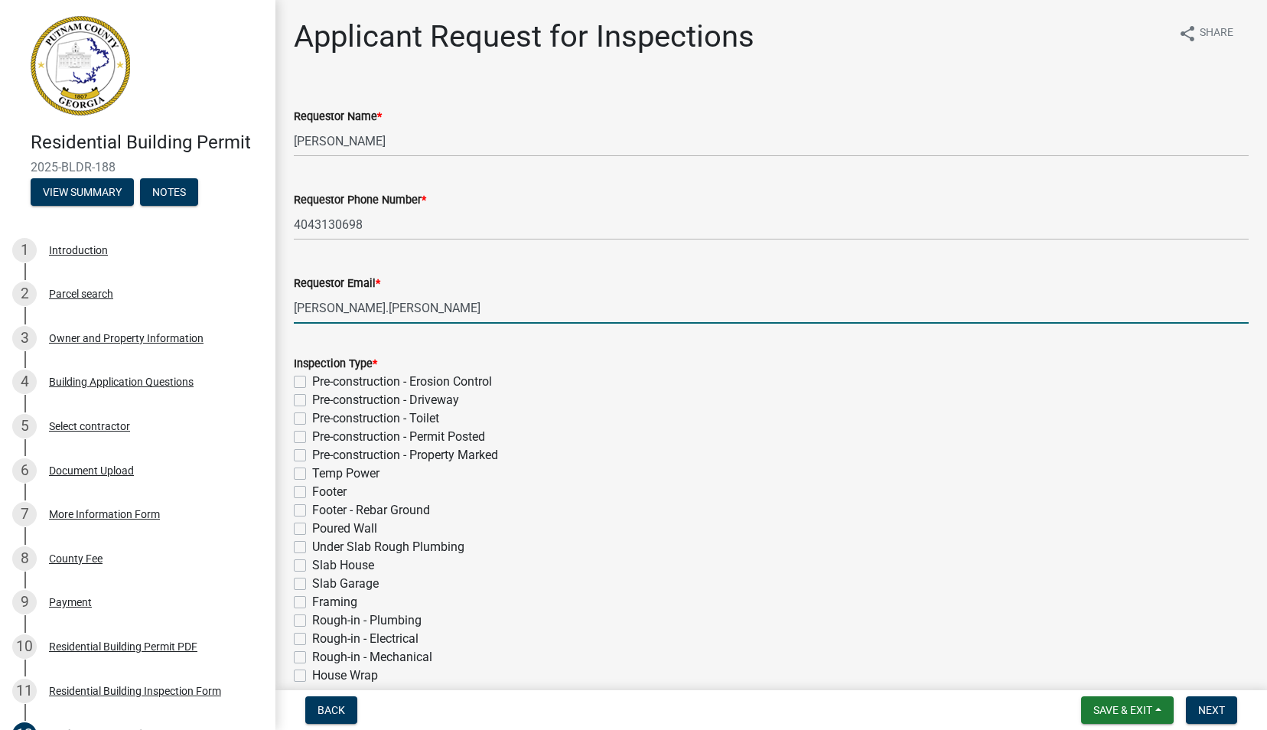
click at [731, 395] on div "Inspection Type * Pre-construction - Erosion Control Pre-construction - Drivewa…" at bounding box center [771, 620] width 955 height 533
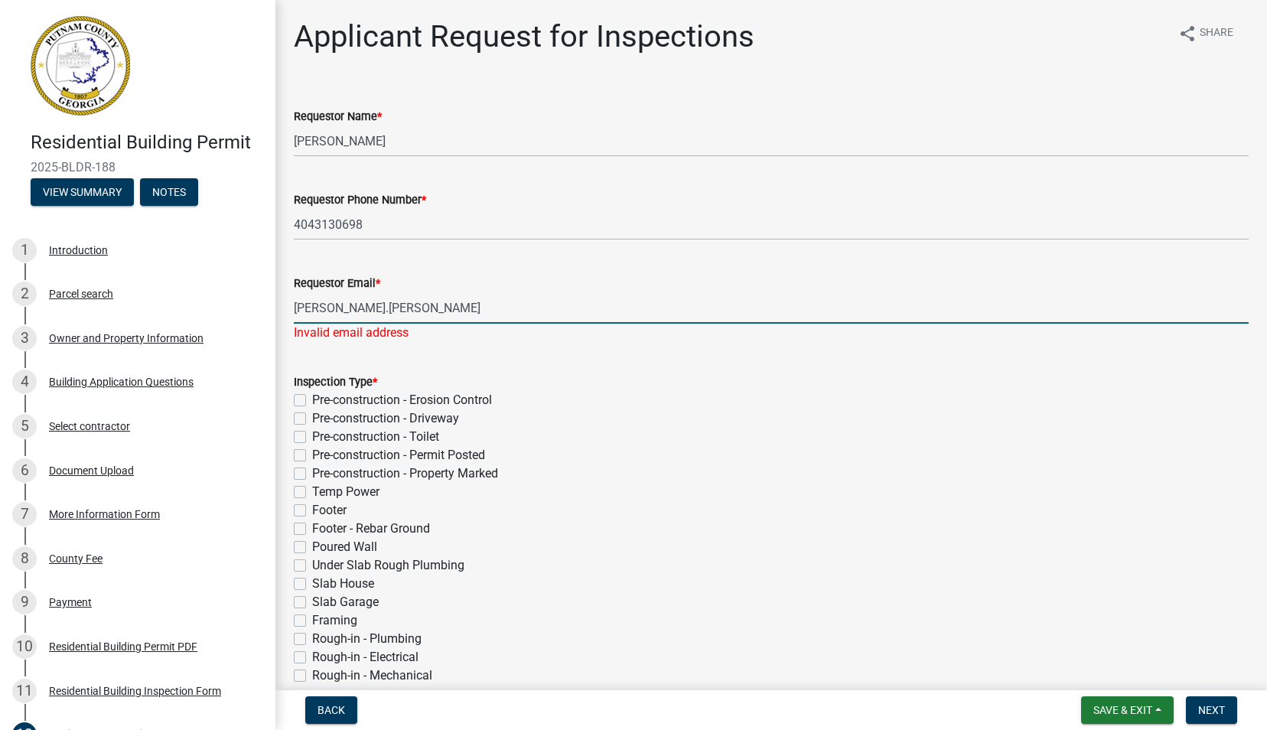
click at [415, 309] on input "[PERSON_NAME].[PERSON_NAME]" at bounding box center [771, 307] width 955 height 31
type input "[PERSON_NAME][EMAIL_ADDRESS][PERSON_NAME][DOMAIN_NAME]"
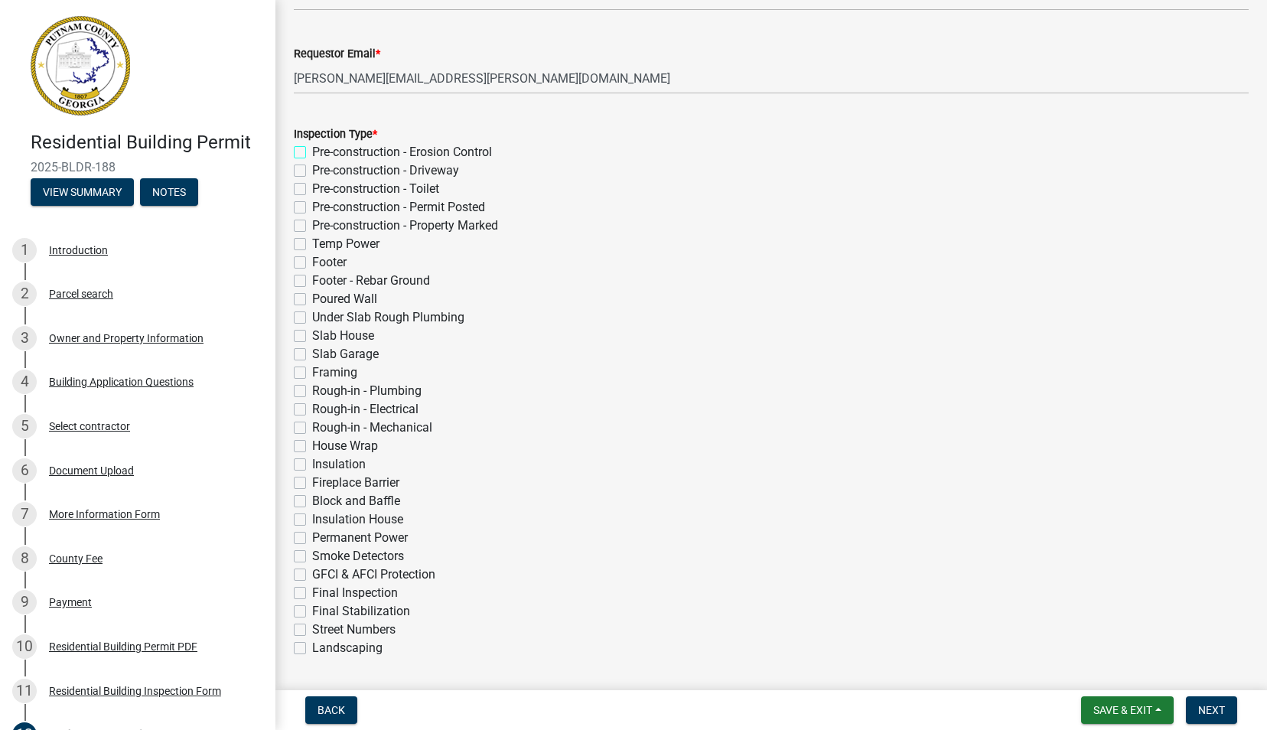
scroll to position [306, 0]
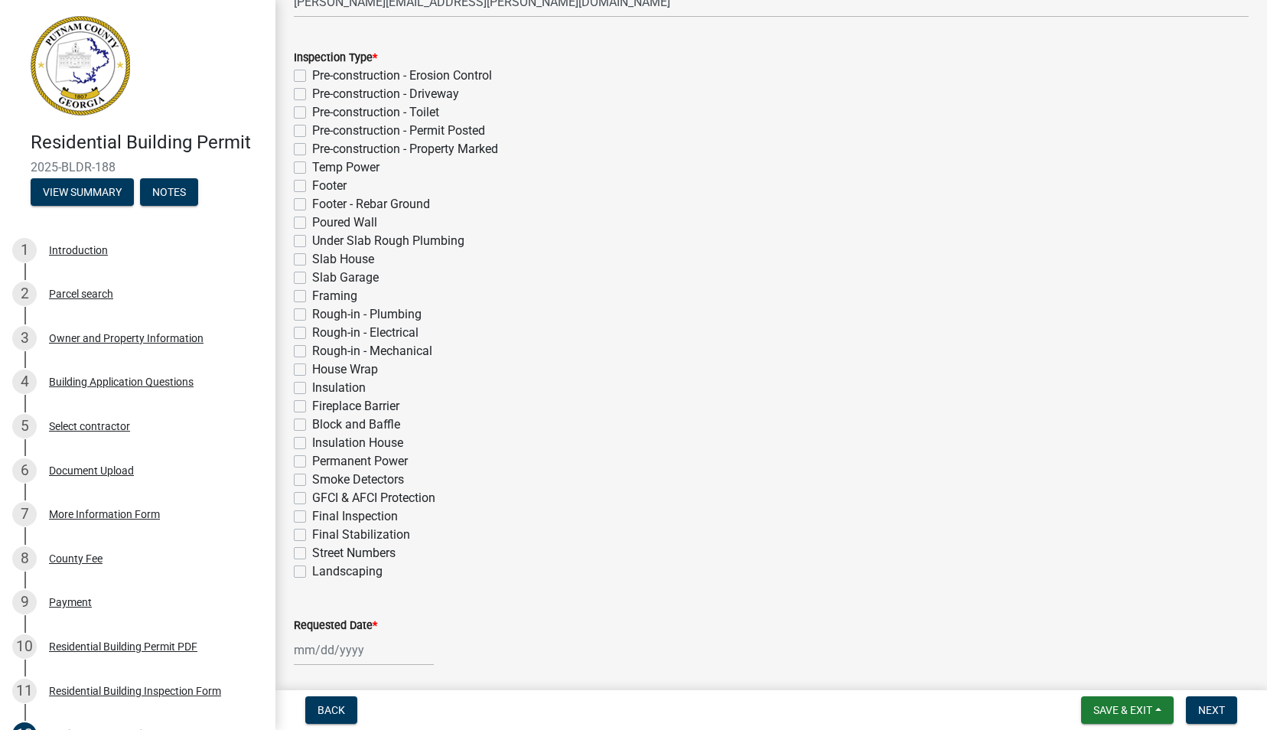
click at [312, 241] on label "Under Slab Rough Plumbing" at bounding box center [388, 241] width 152 height 18
click at [312, 241] on input "Under Slab Rough Plumbing" at bounding box center [317, 237] width 10 height 10
checkbox input "true"
checkbox input "false"
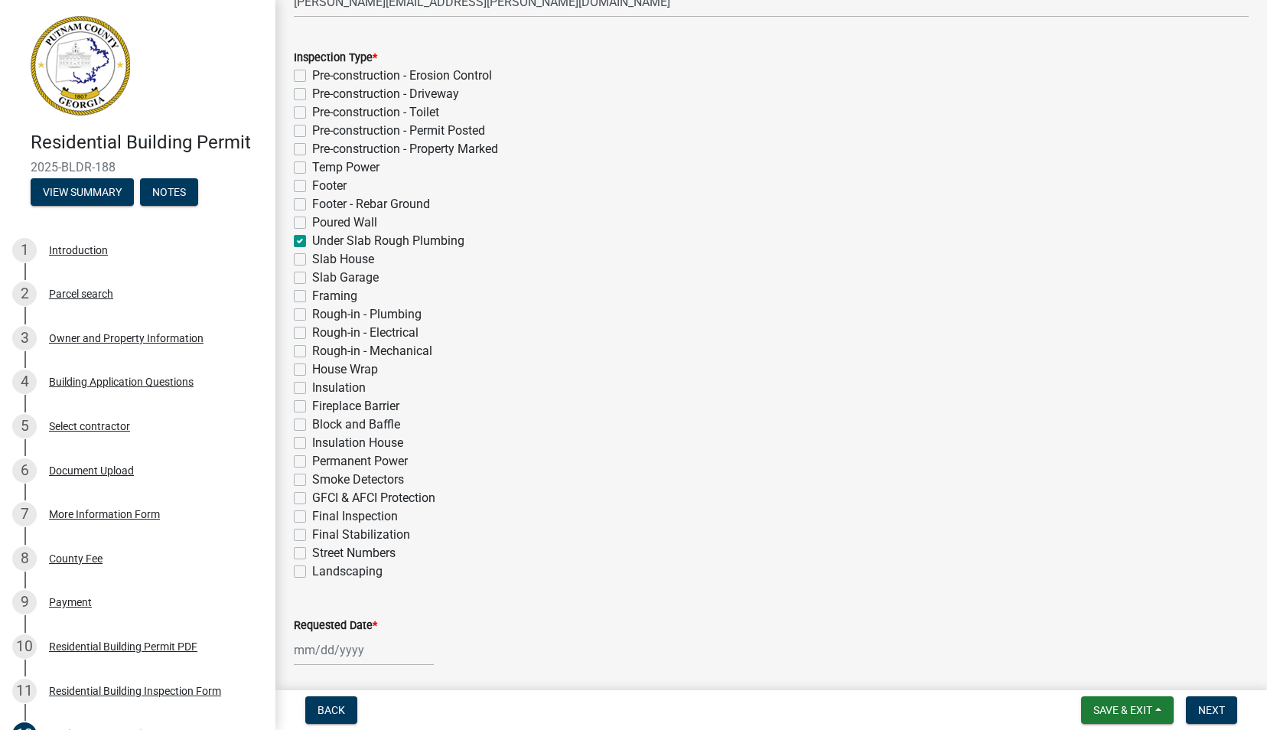
checkbox input "false"
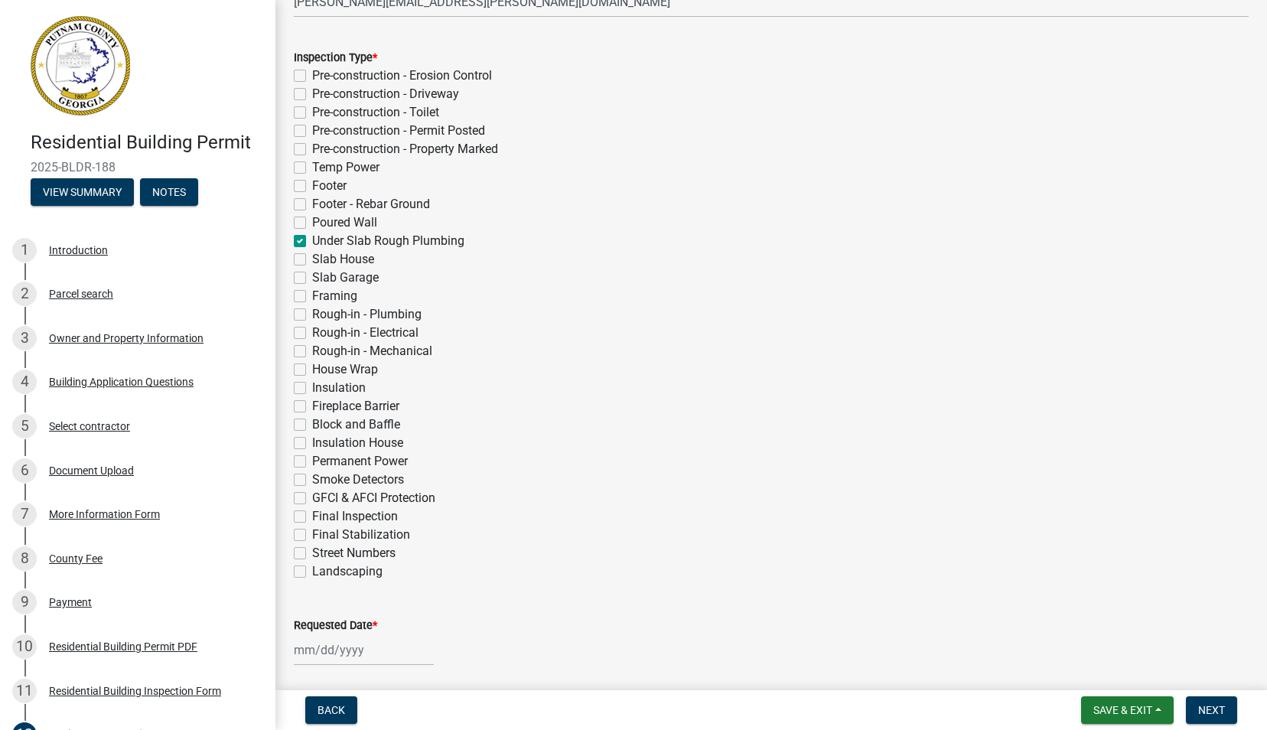
checkbox input "false"
checkbox input "true"
checkbox input "false"
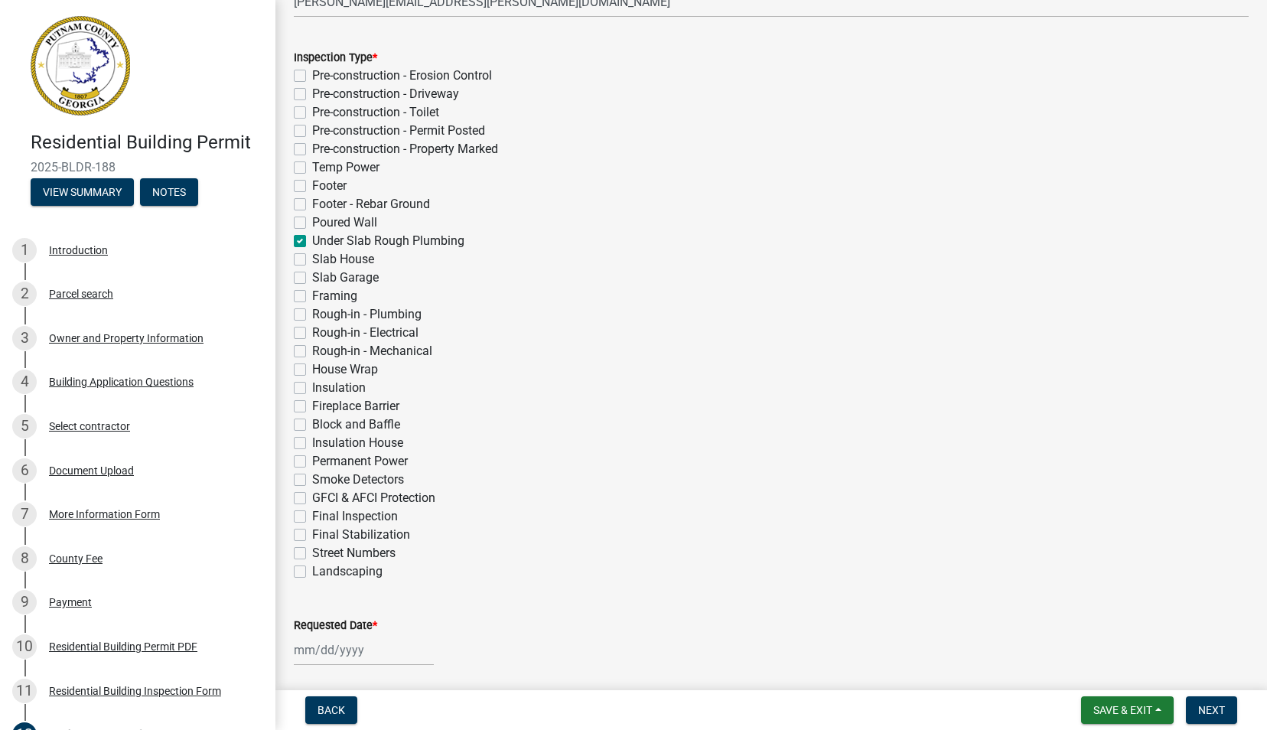
checkbox input "false"
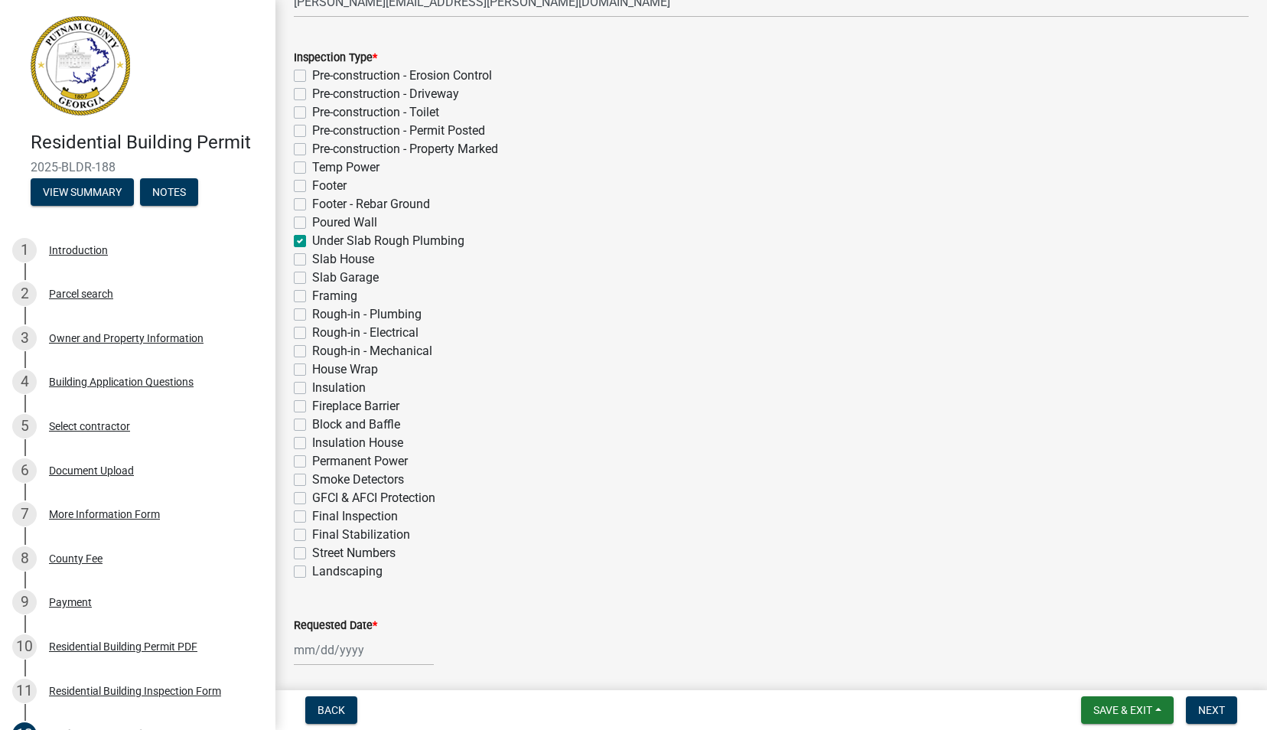
checkbox input "false"
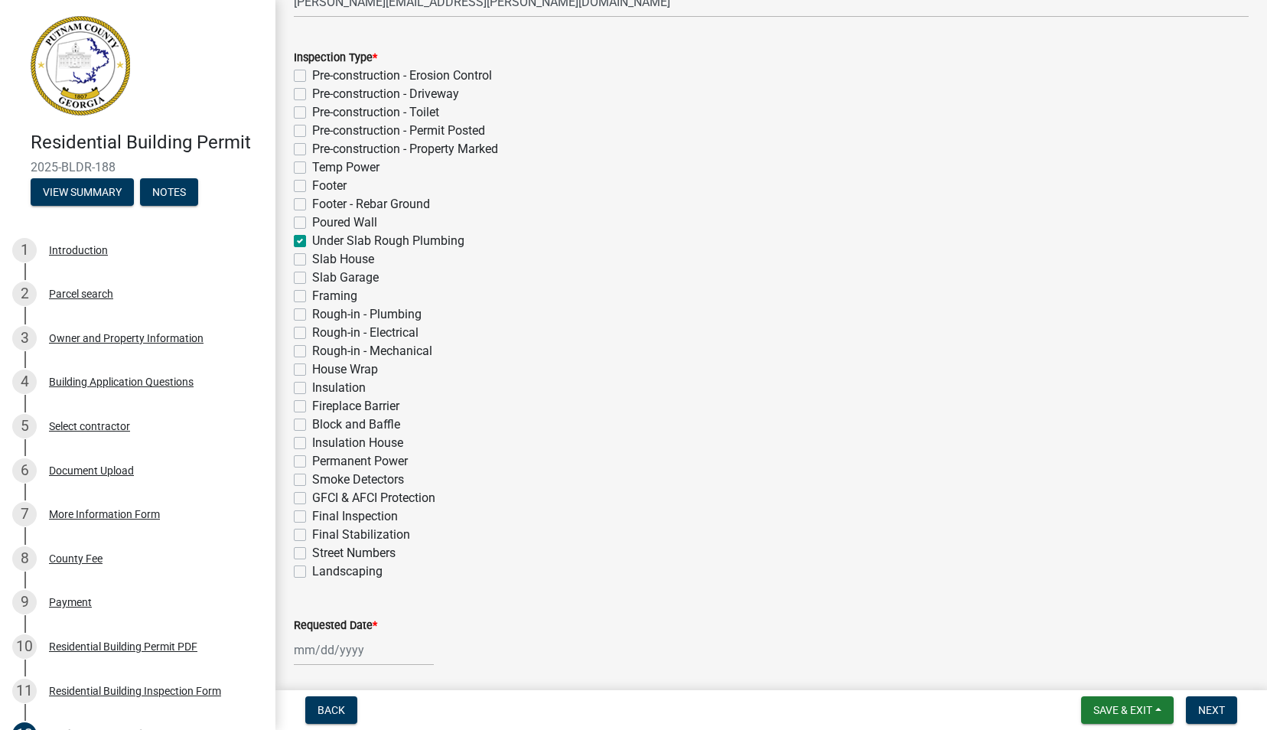
checkbox input "false"
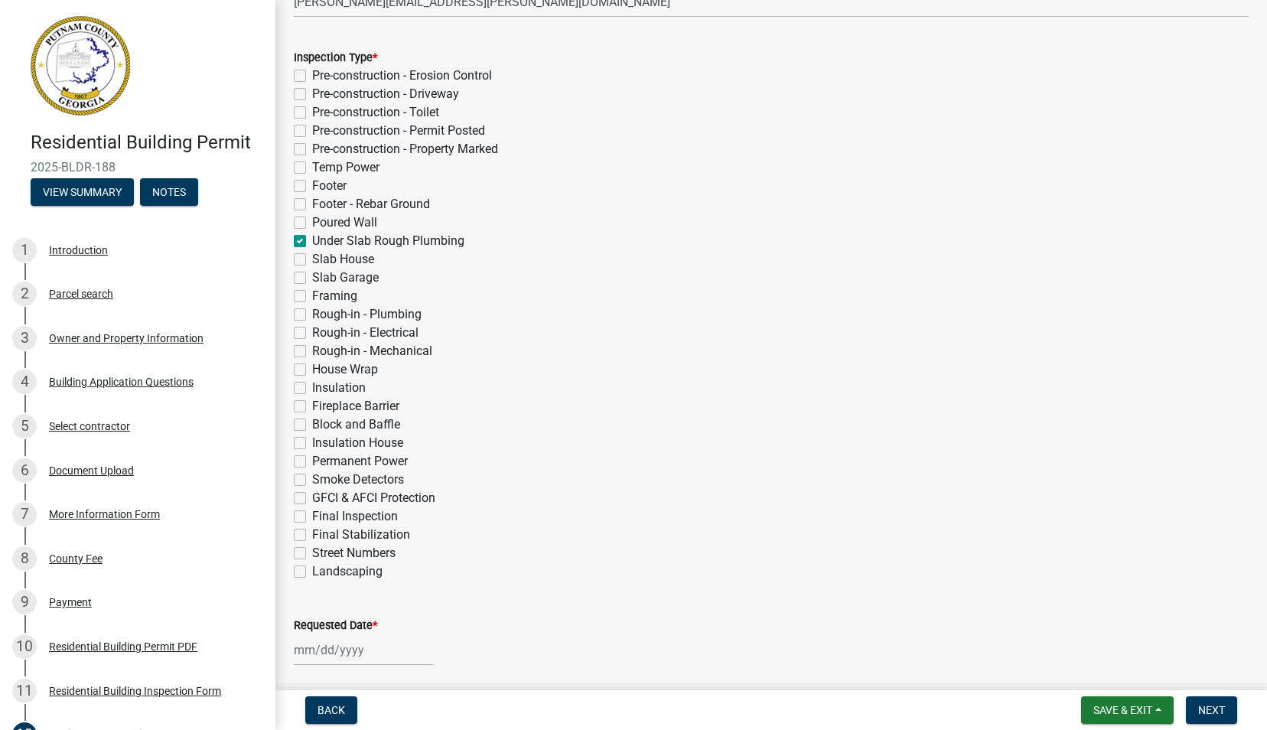
checkbox input "false"
click at [312, 168] on label "Temp Power" at bounding box center [345, 167] width 67 height 18
click at [312, 168] on input "Temp Power" at bounding box center [317, 163] width 10 height 10
checkbox input "true"
checkbox input "false"
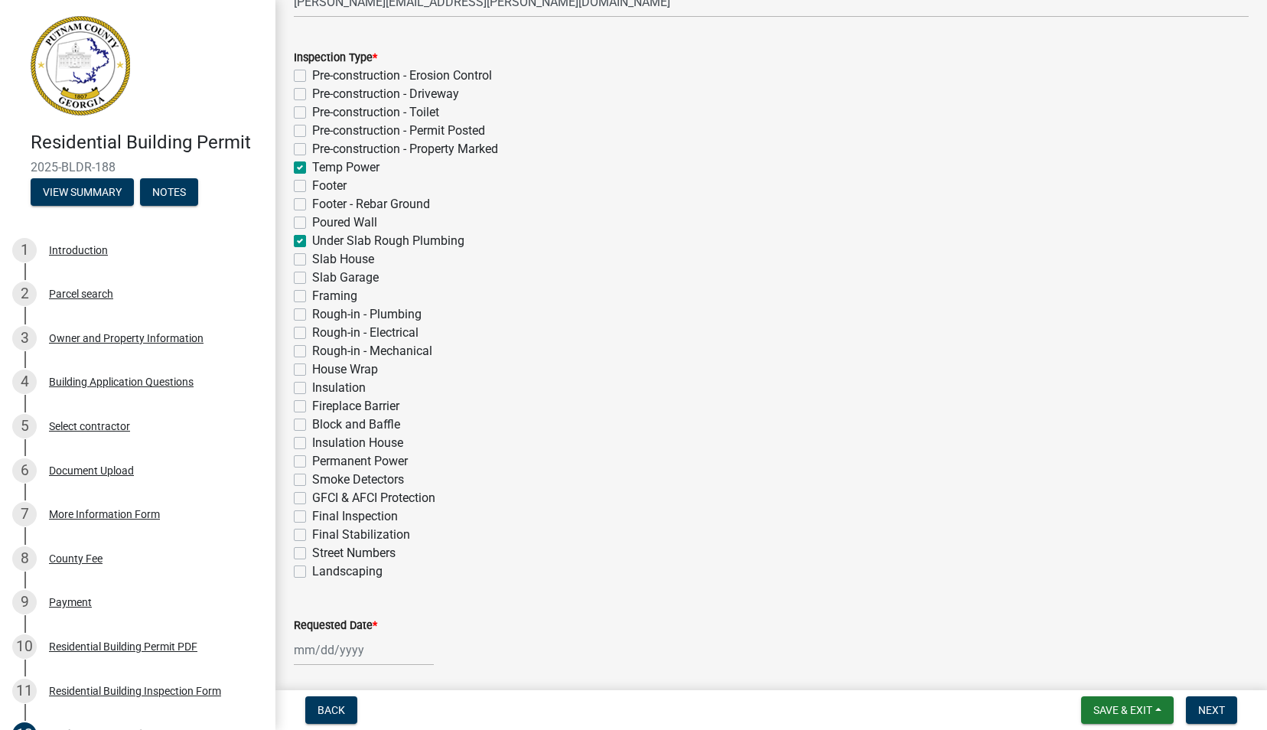
checkbox input "false"
checkbox input "true"
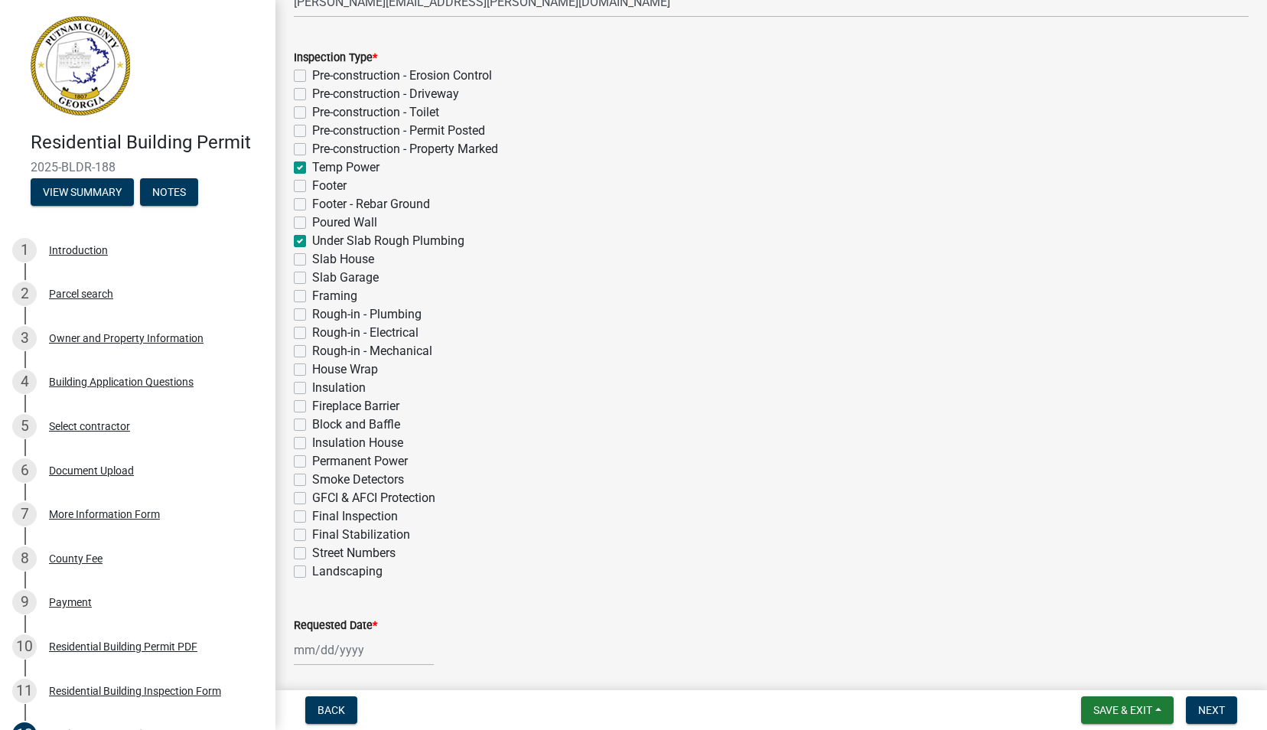
checkbox input "false"
checkbox input "true"
checkbox input "false"
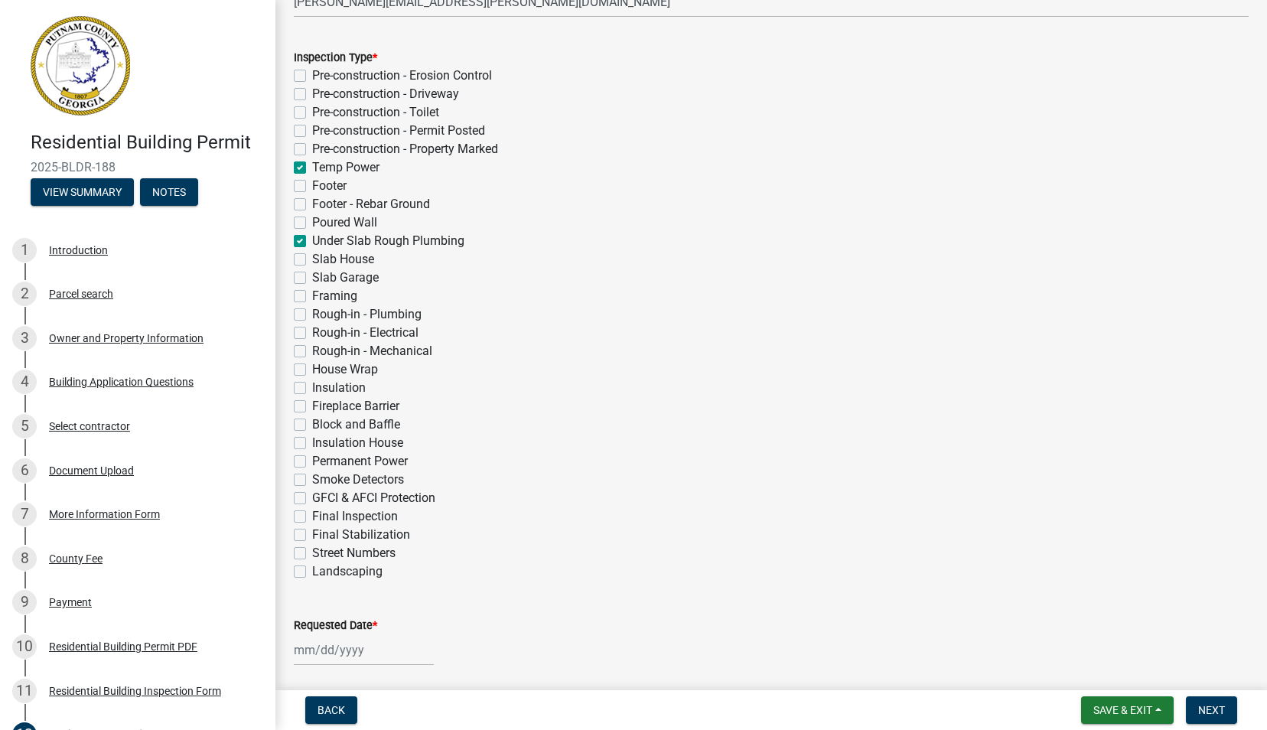
checkbox input "false"
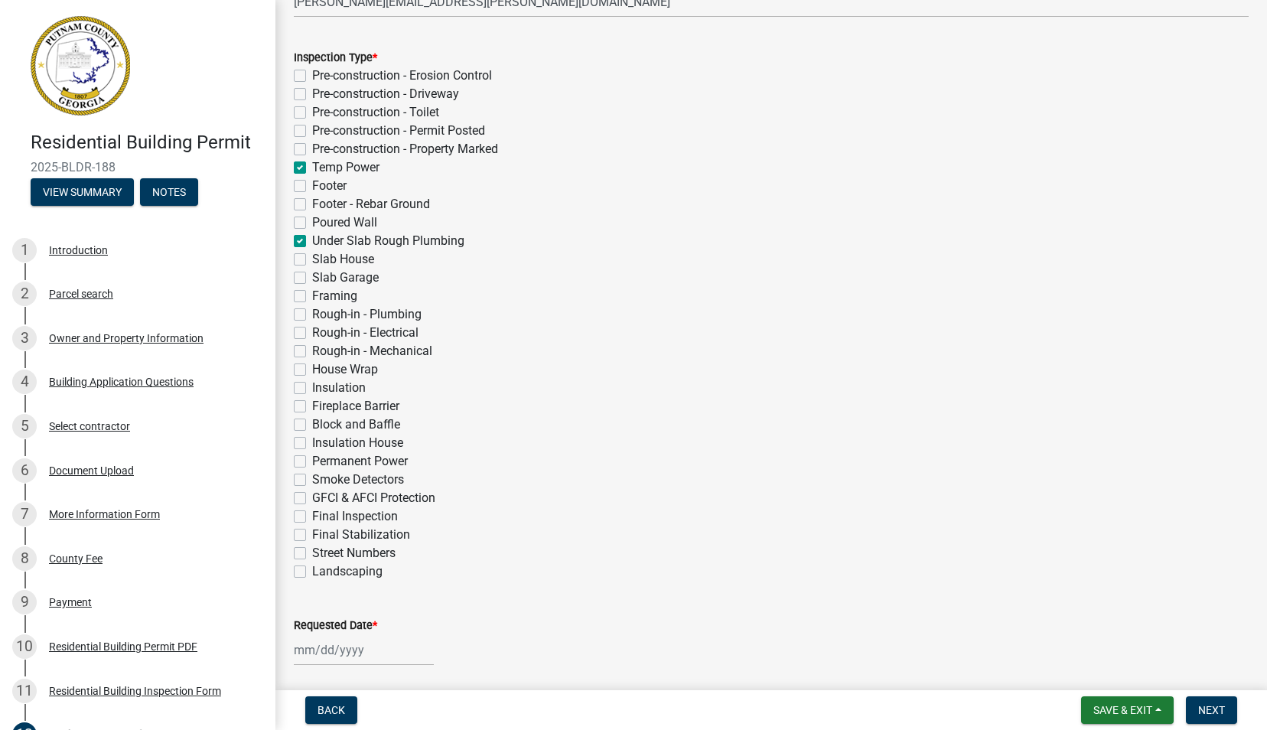
checkbox input "false"
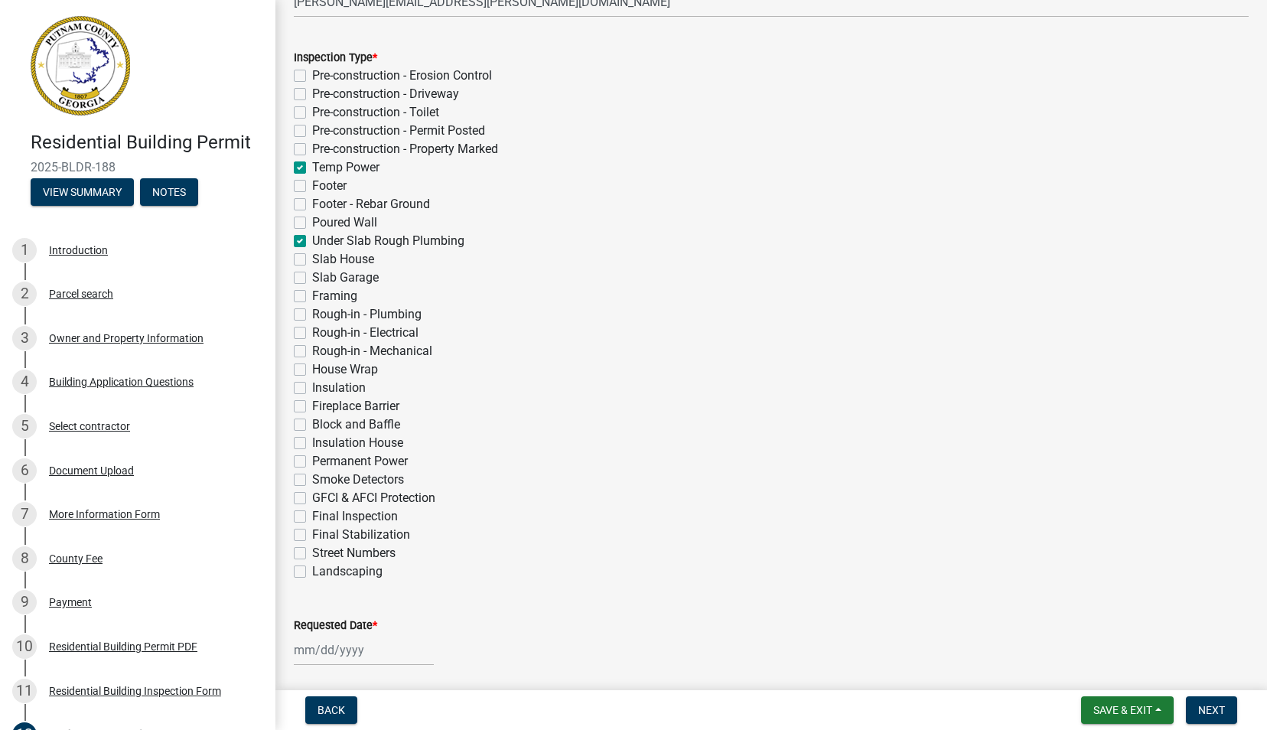
checkbox input "false"
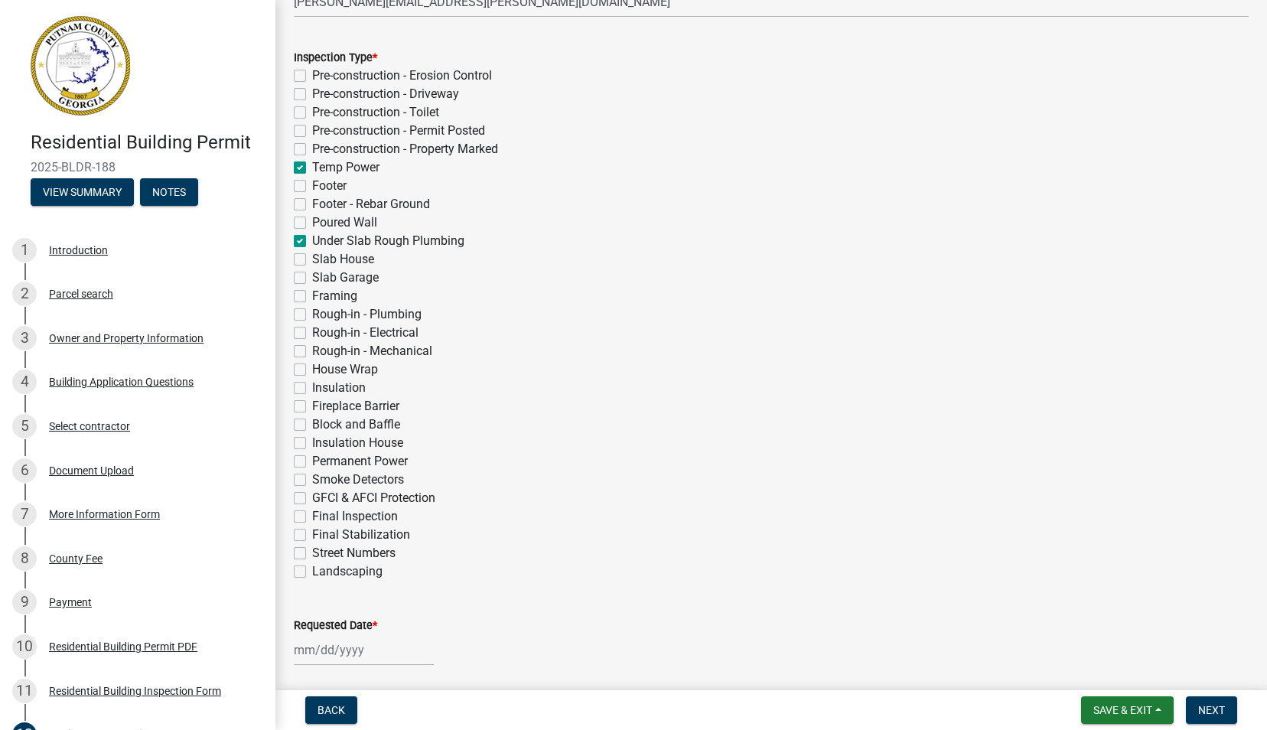
checkbox input "false"
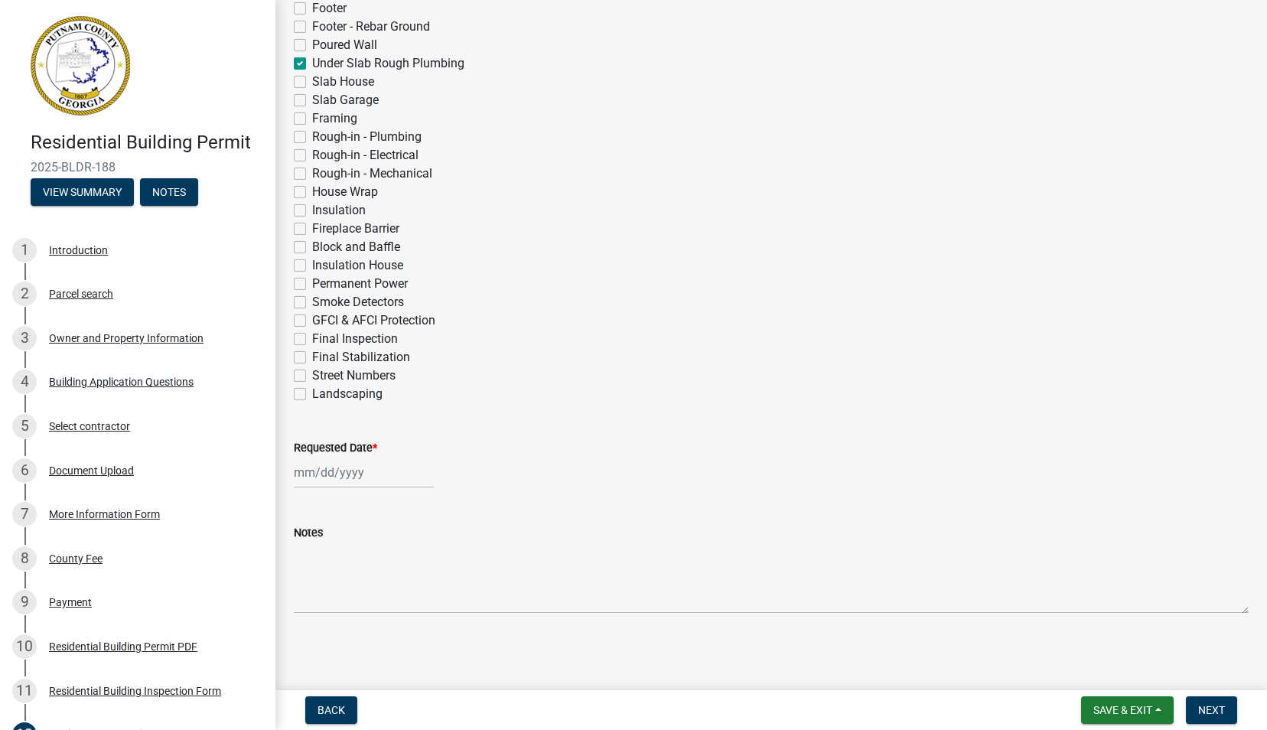
scroll to position [485, 0]
select select "9"
select select "2025"
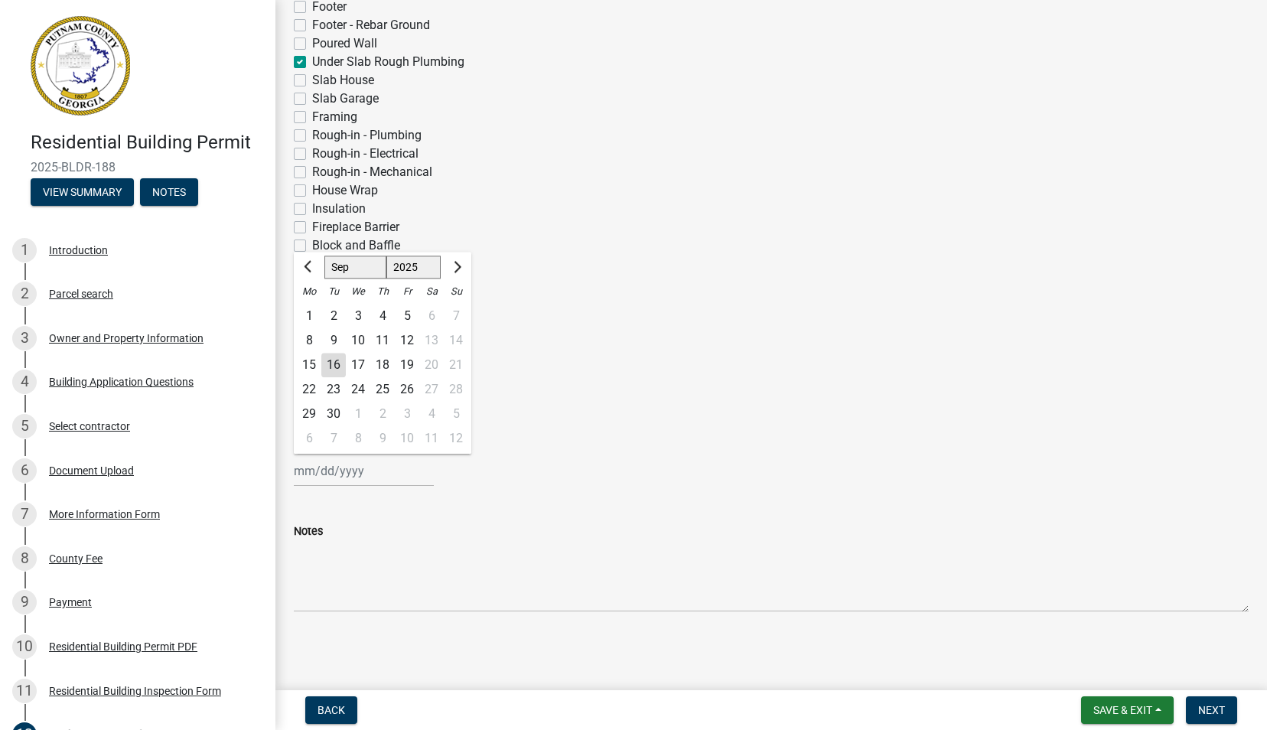
click at [316, 473] on div "[PERSON_NAME] Feb Mar Apr [PERSON_NAME][DATE] Oct Nov [DATE] 1526 1527 1528 152…" at bounding box center [364, 470] width 140 height 31
click at [358, 363] on div "17" at bounding box center [358, 365] width 24 height 24
type input "[DATE]"
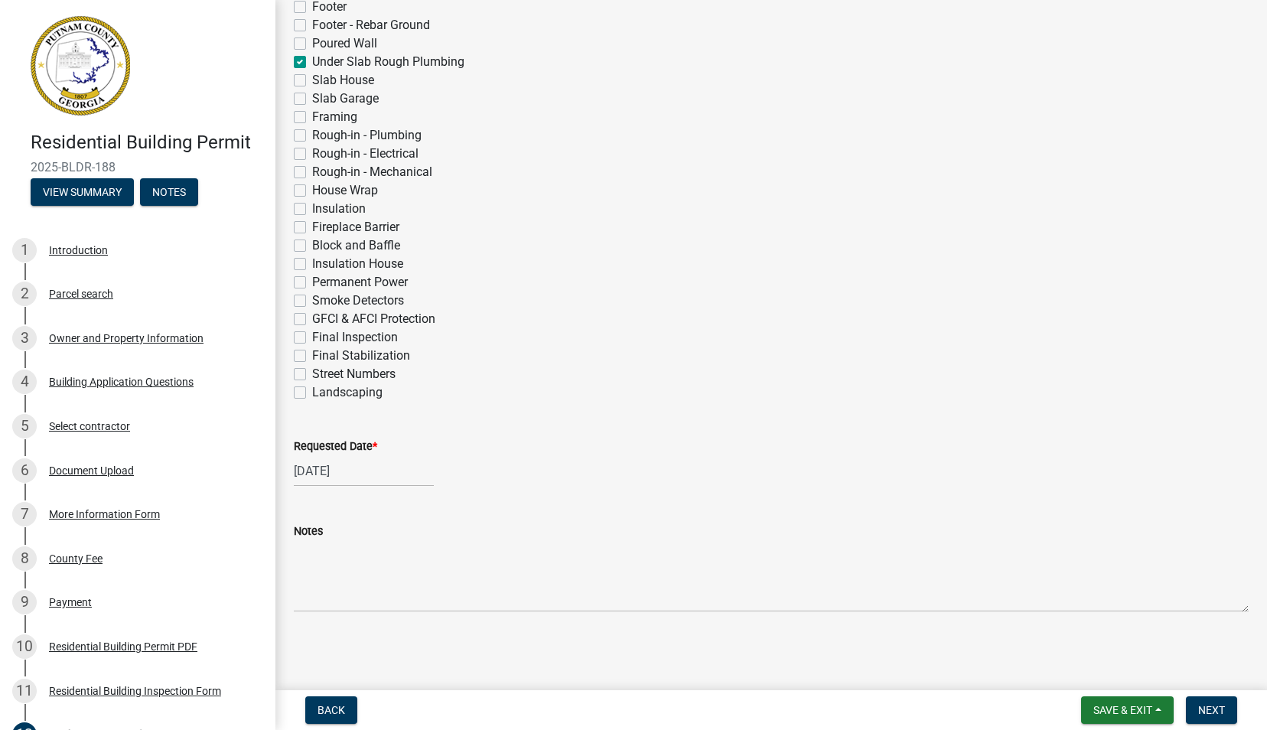
click at [600, 473] on div "[DATE]" at bounding box center [771, 470] width 955 height 31
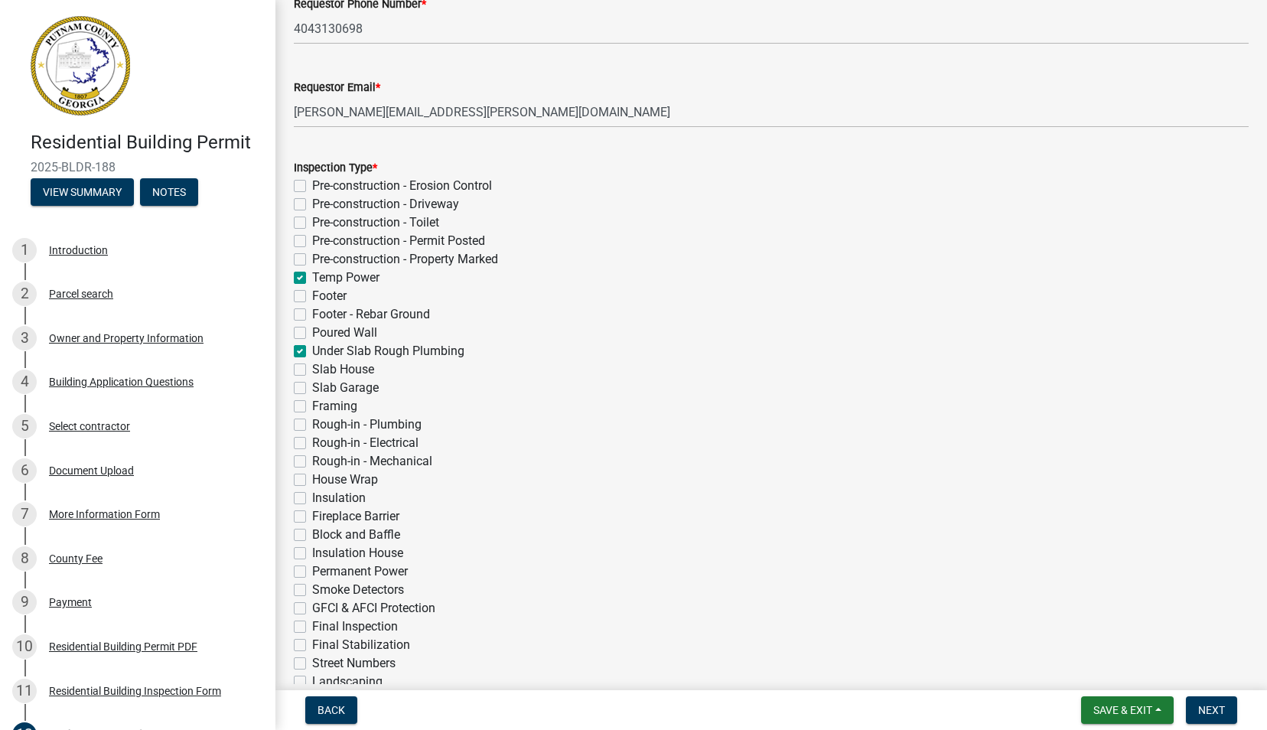
scroll to position [230, 0]
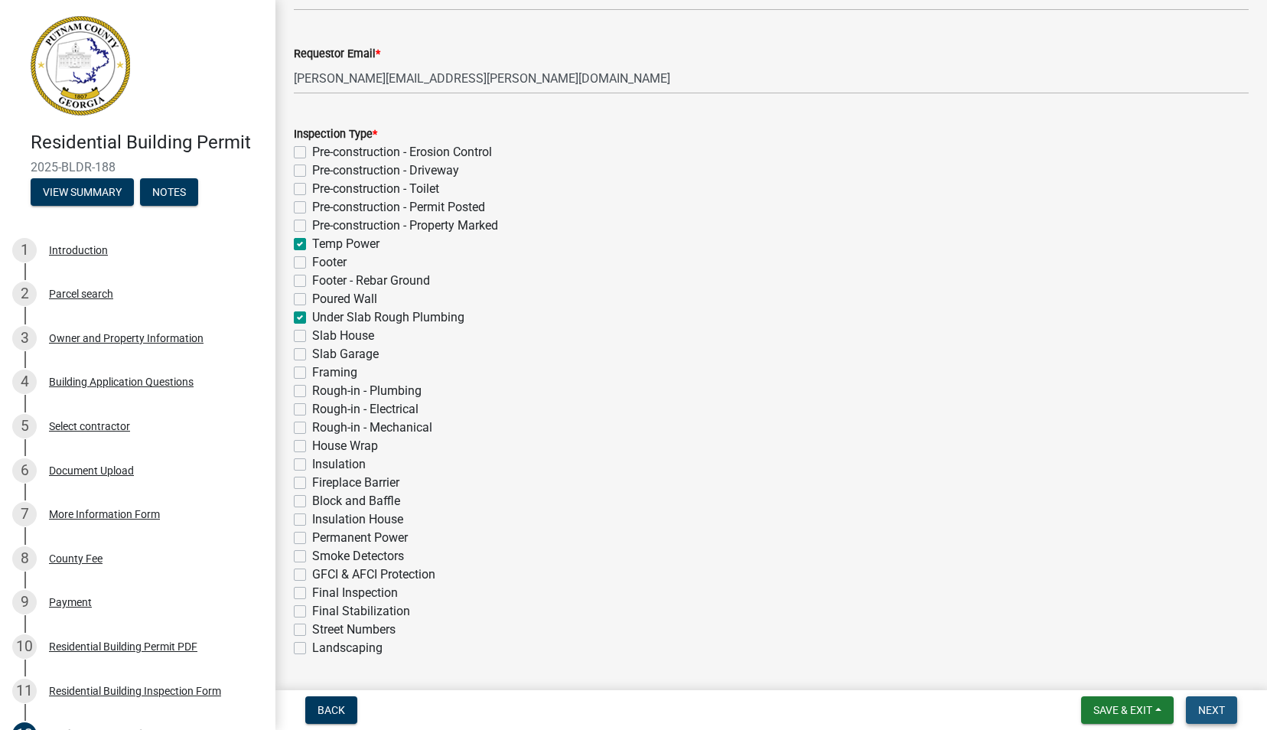
click at [1216, 710] on span "Next" at bounding box center [1211, 710] width 27 height 12
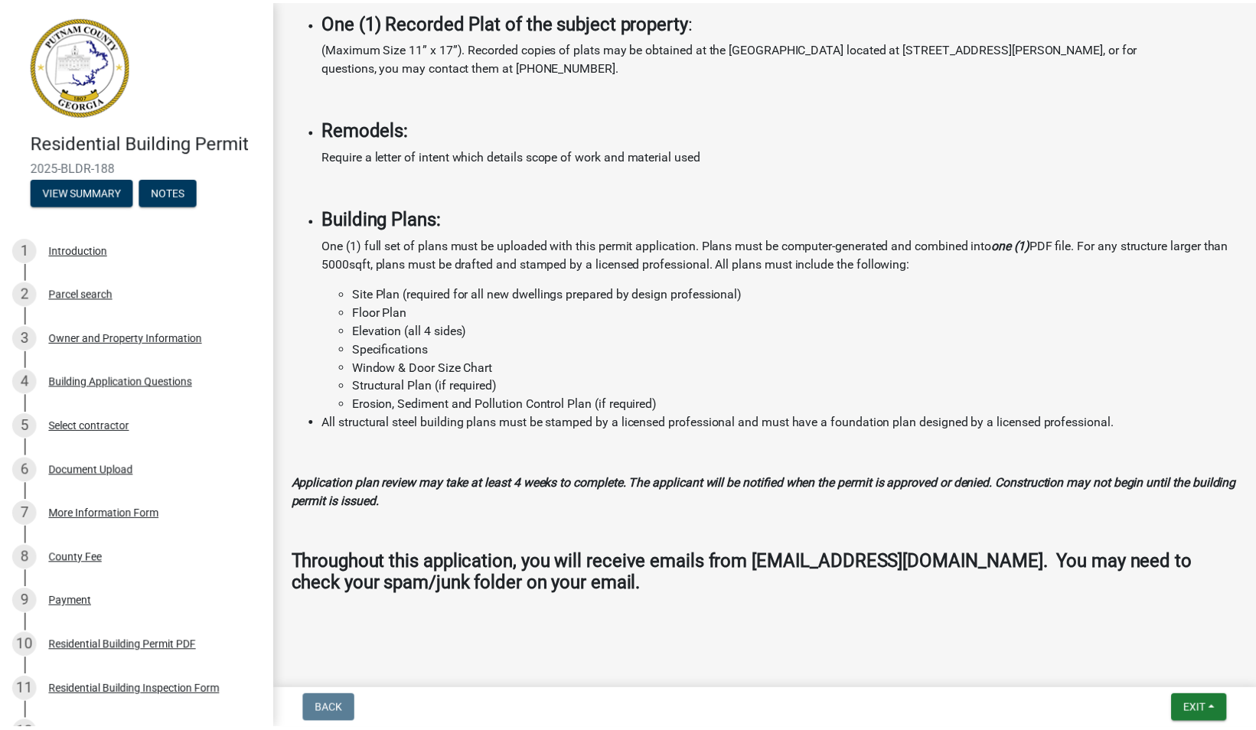
scroll to position [1317, 0]
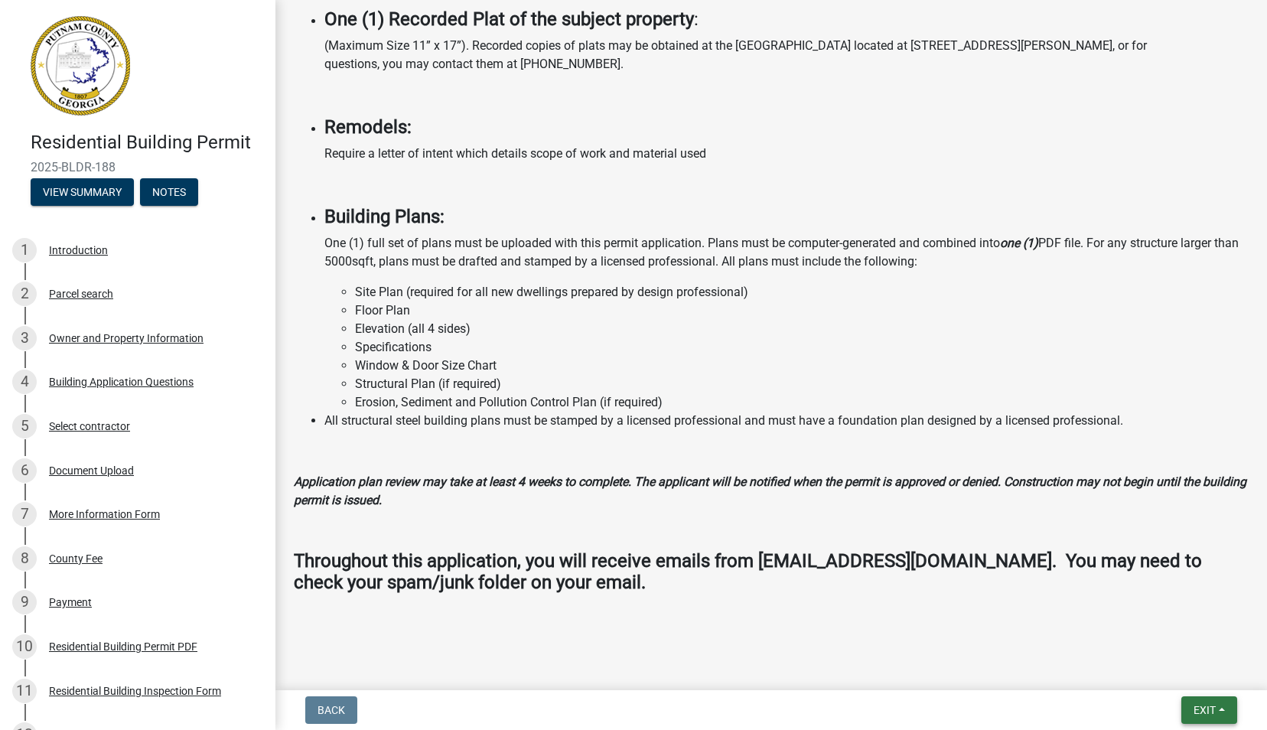
click at [1213, 710] on span "Exit" at bounding box center [1205, 710] width 22 height 12
click at [1177, 674] on button "Save & Exit" at bounding box center [1177, 670] width 122 height 37
